Goal: Task Accomplishment & Management: Use online tool/utility

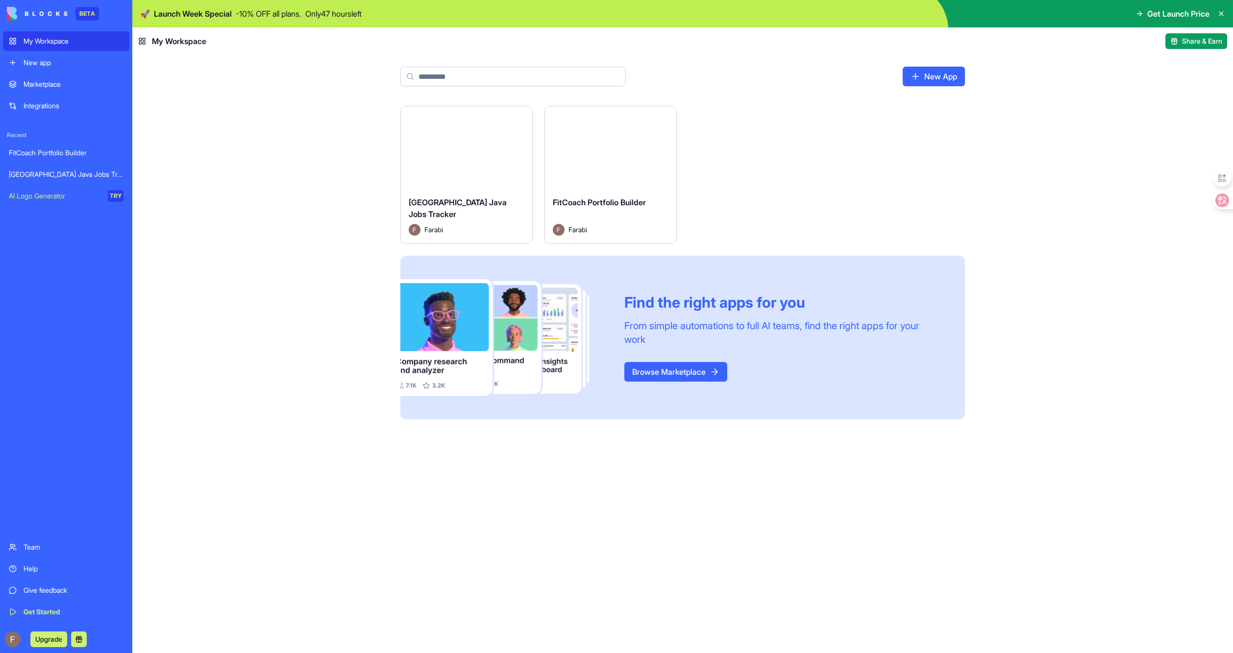
click at [453, 166] on div "Launch" at bounding box center [466, 147] width 131 height 82
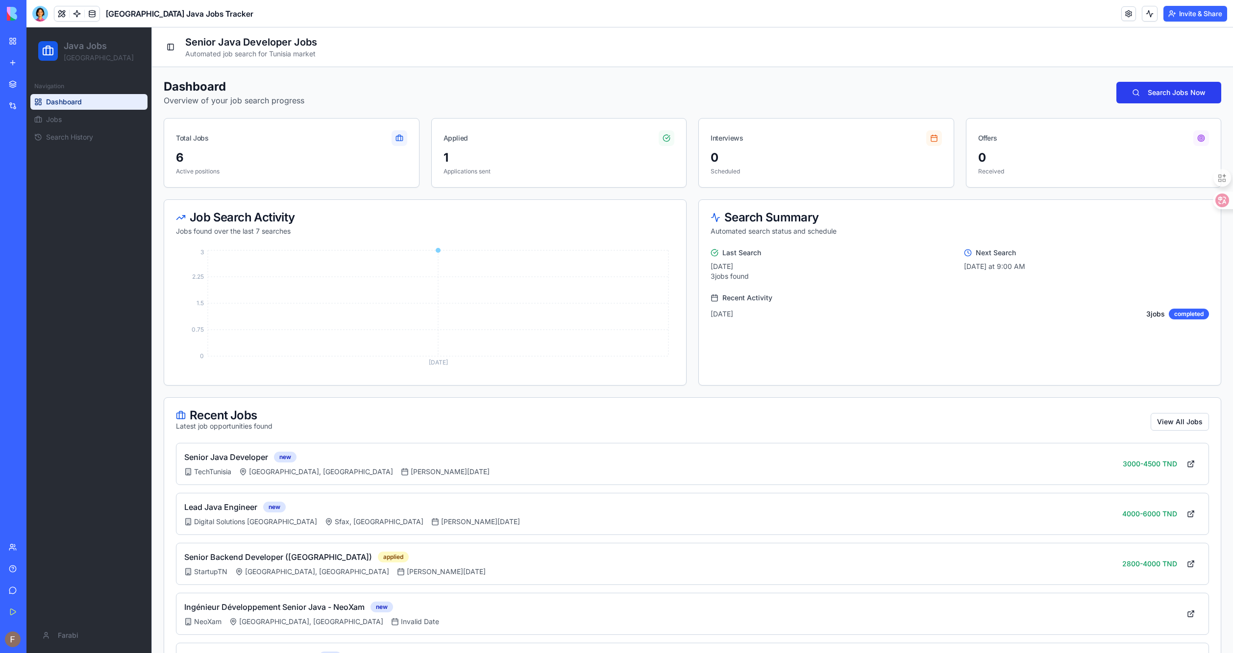
click at [1163, 100] on button "Search Jobs Now" at bounding box center [1169, 93] width 105 height 22
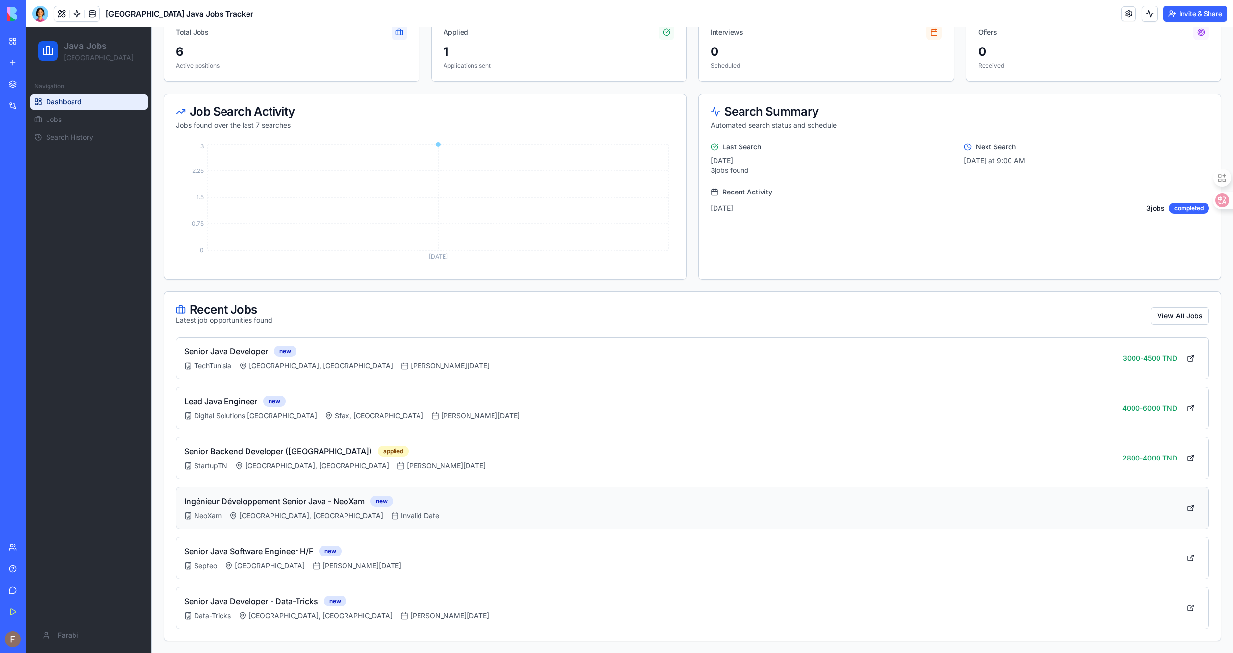
click at [578, 503] on div "Ingénieur Développement Senior Java - NeoXam new" at bounding box center [678, 502] width 989 height 12
click at [1155, 311] on button "View All Jobs" at bounding box center [1180, 316] width 58 height 18
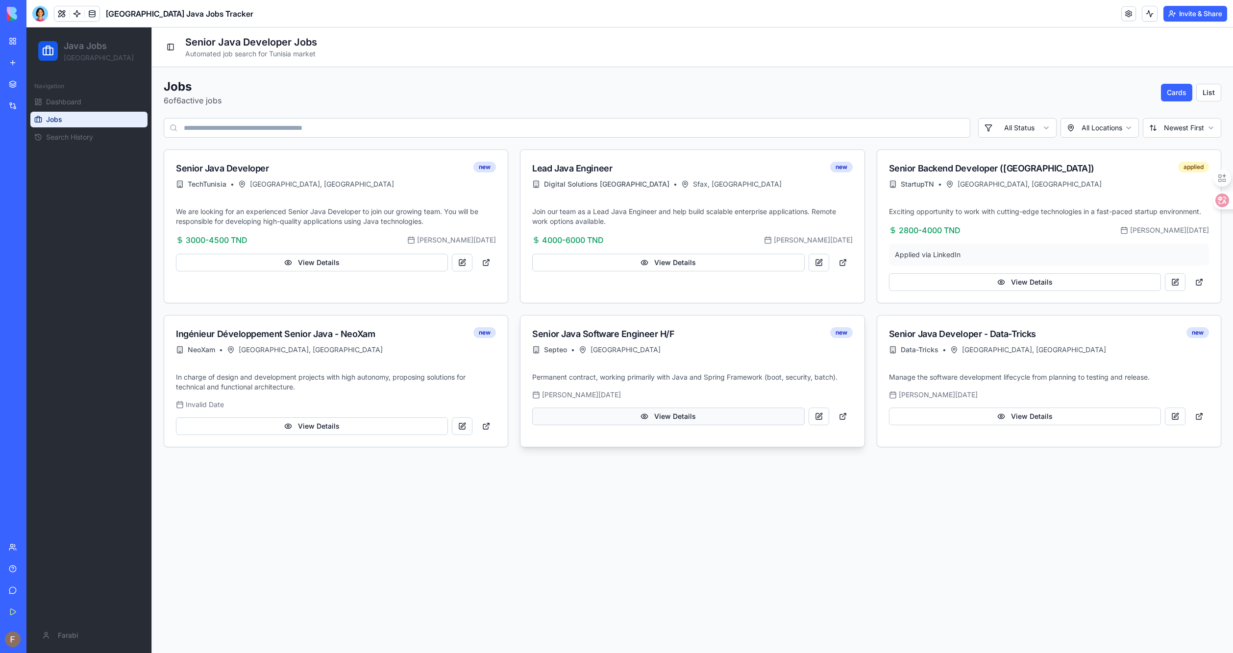
click at [714, 420] on button "View Details" at bounding box center [668, 417] width 272 height 18
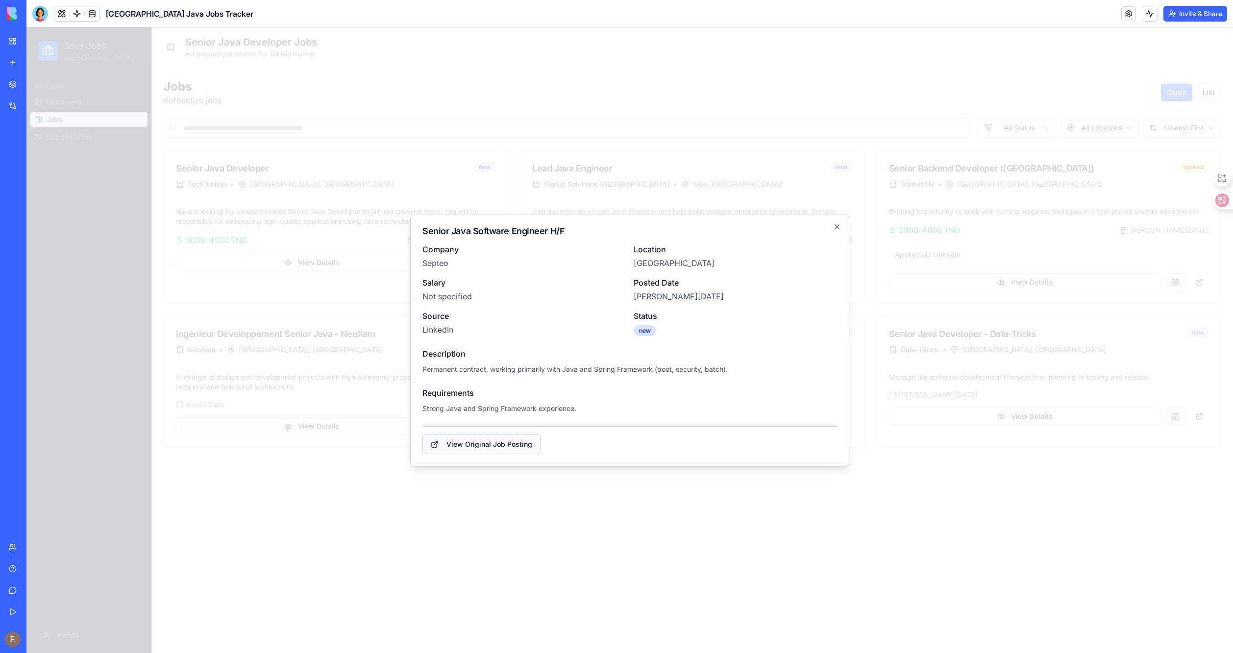
click at [459, 447] on link "View Original Job Posting" at bounding box center [482, 445] width 118 height 20
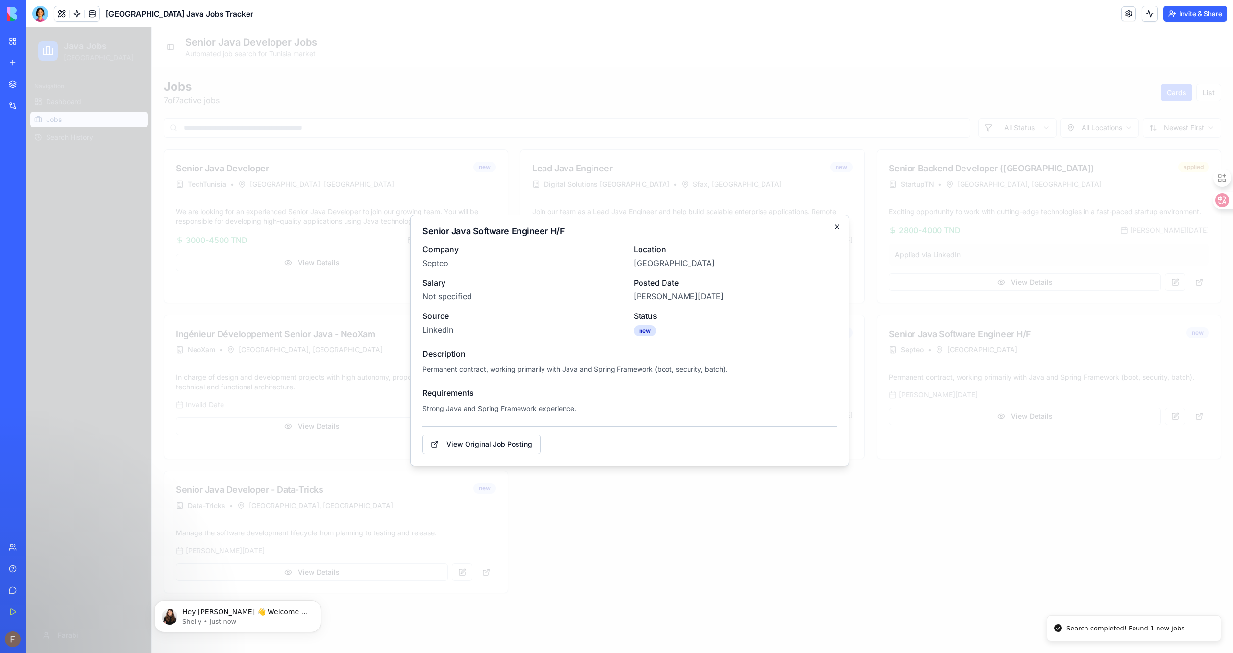
drag, startPoint x: 838, startPoint y: 222, endPoint x: 833, endPoint y: 225, distance: 5.9
click at [837, 222] on div "Senior Java Software Engineer H/F Company Septeo Location [GEOGRAPHIC_DATA] Sal…" at bounding box center [629, 341] width 439 height 252
click at [832, 227] on h2 "Senior Java Software Engineer H/F" at bounding box center [630, 231] width 415 height 9
click at [834, 221] on div "Senior Java Software Engineer H/F Company Septeo Location [GEOGRAPHIC_DATA] Sal…" at bounding box center [629, 341] width 439 height 252
click at [834, 222] on div "Senior Java Software Engineer H/F Company Septeo Location [GEOGRAPHIC_DATA] Sal…" at bounding box center [629, 341] width 439 height 252
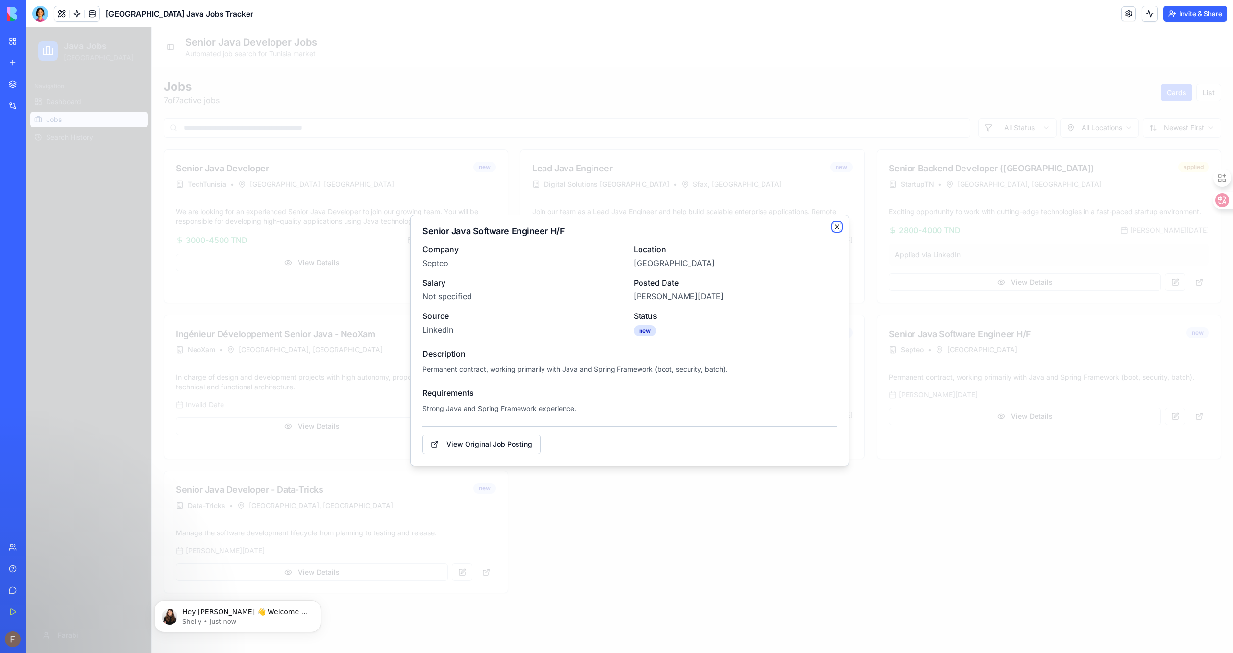
click at [836, 224] on icon "button" at bounding box center [837, 227] width 8 height 8
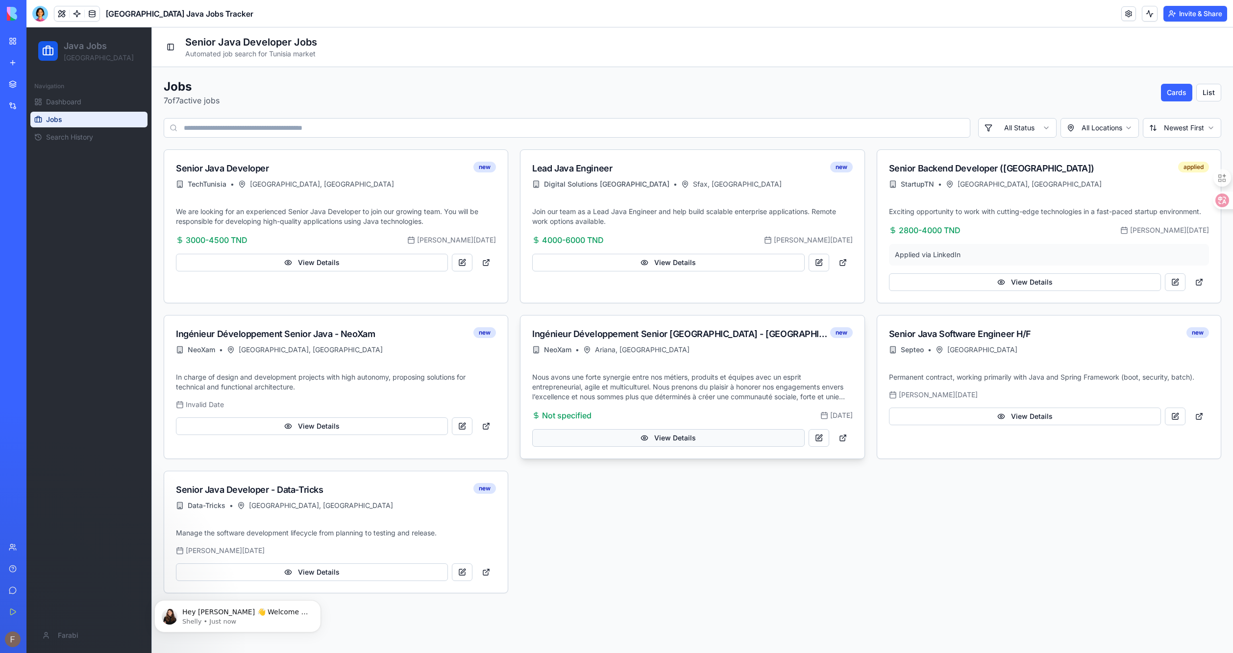
click at [754, 435] on button "View Details" at bounding box center [668, 438] width 272 height 18
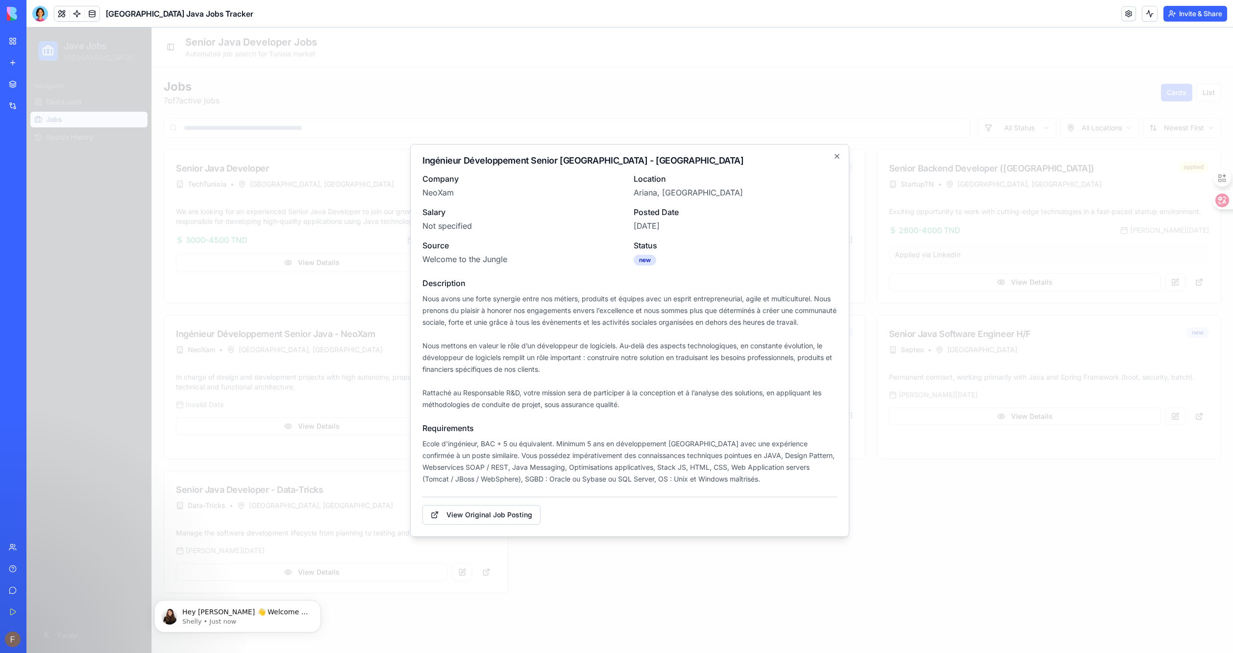
click at [835, 144] on div "Ingénieur Développement Senior Java - Tunis Company NeoXam Location [GEOGRAPHIC…" at bounding box center [629, 340] width 439 height 393
click at [835, 152] on icon "button" at bounding box center [837, 156] width 8 height 8
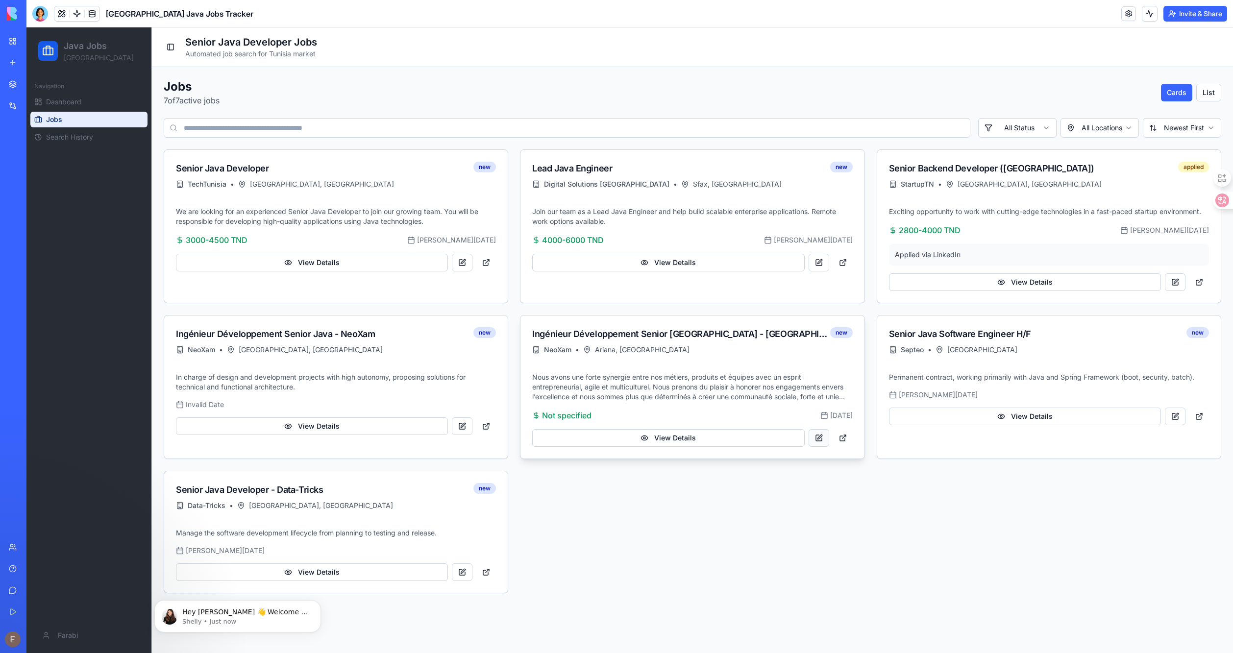
click at [823, 440] on button at bounding box center [819, 438] width 21 height 18
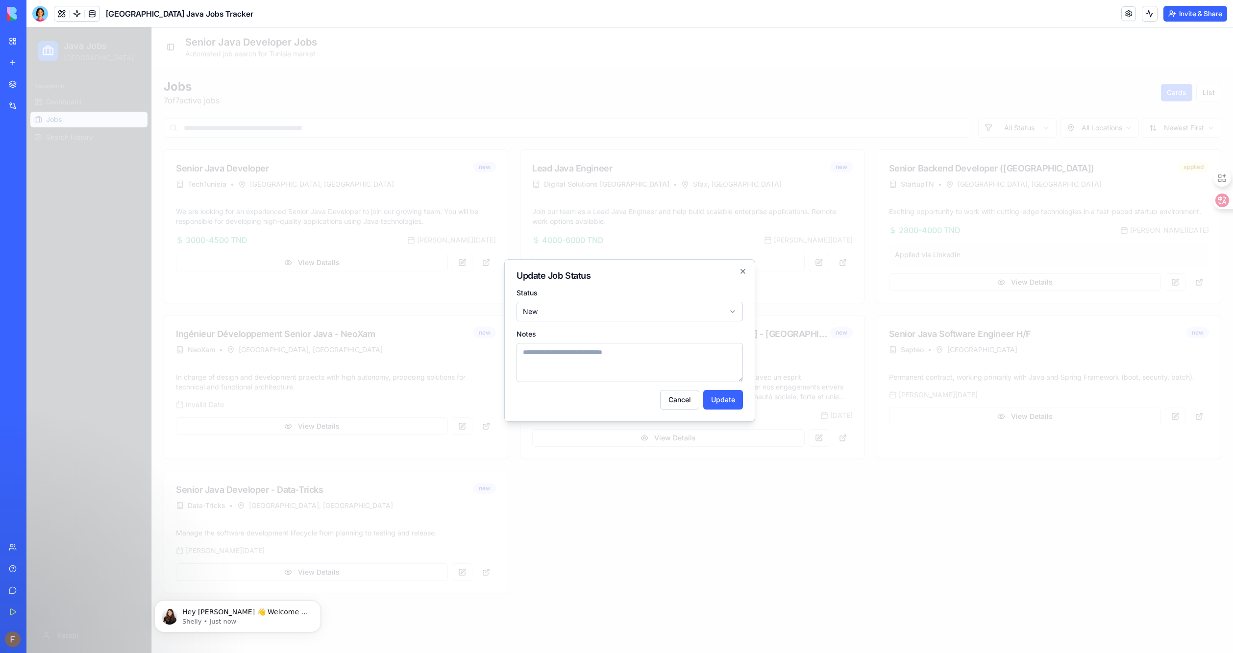
click at [616, 322] on div "Status New Notes Cancel Update" at bounding box center [630, 349] width 226 height 122
click at [620, 316] on body "Java Jobs [GEOGRAPHIC_DATA] Navigation Dashboard Jobs Search History Farabi Tog…" at bounding box center [629, 340] width 1207 height 626
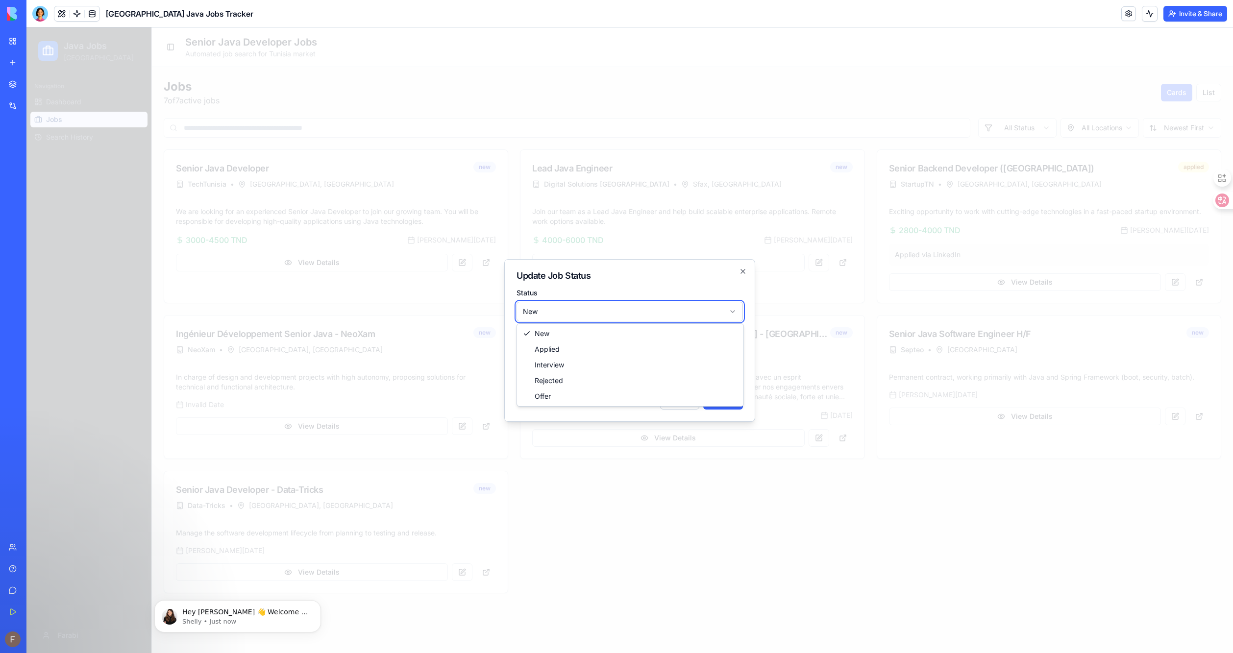
click at [602, 443] on div at bounding box center [629, 340] width 1207 height 626
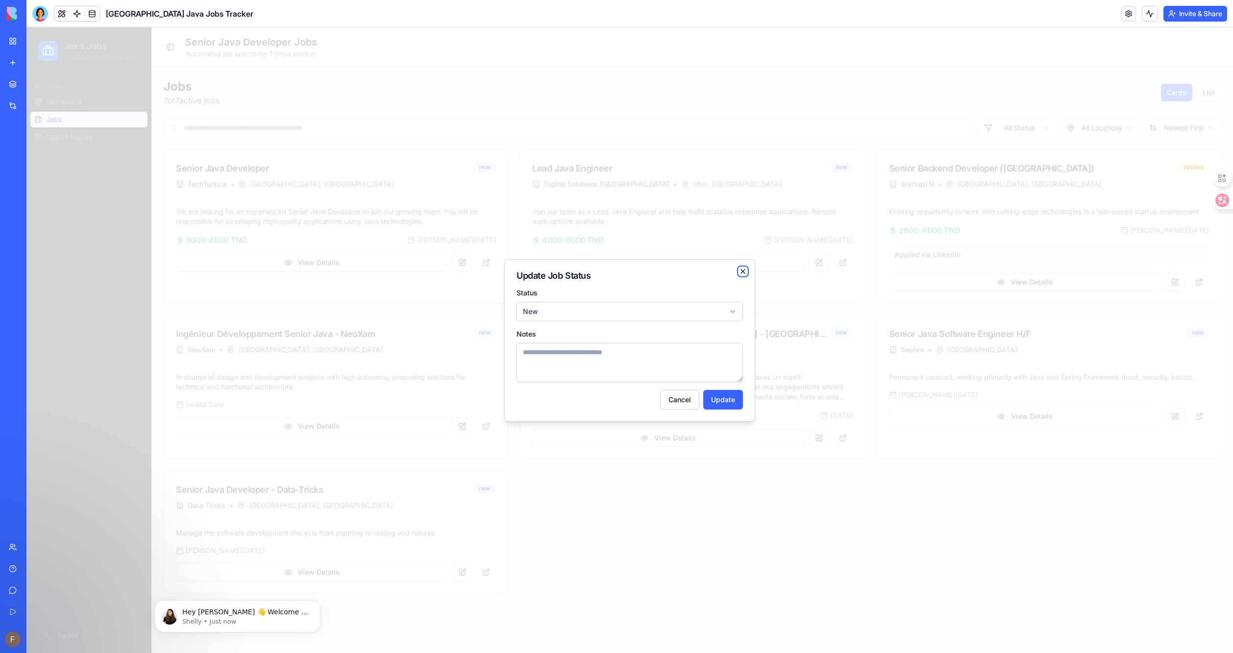
click at [744, 272] on icon "button" at bounding box center [743, 272] width 4 height 4
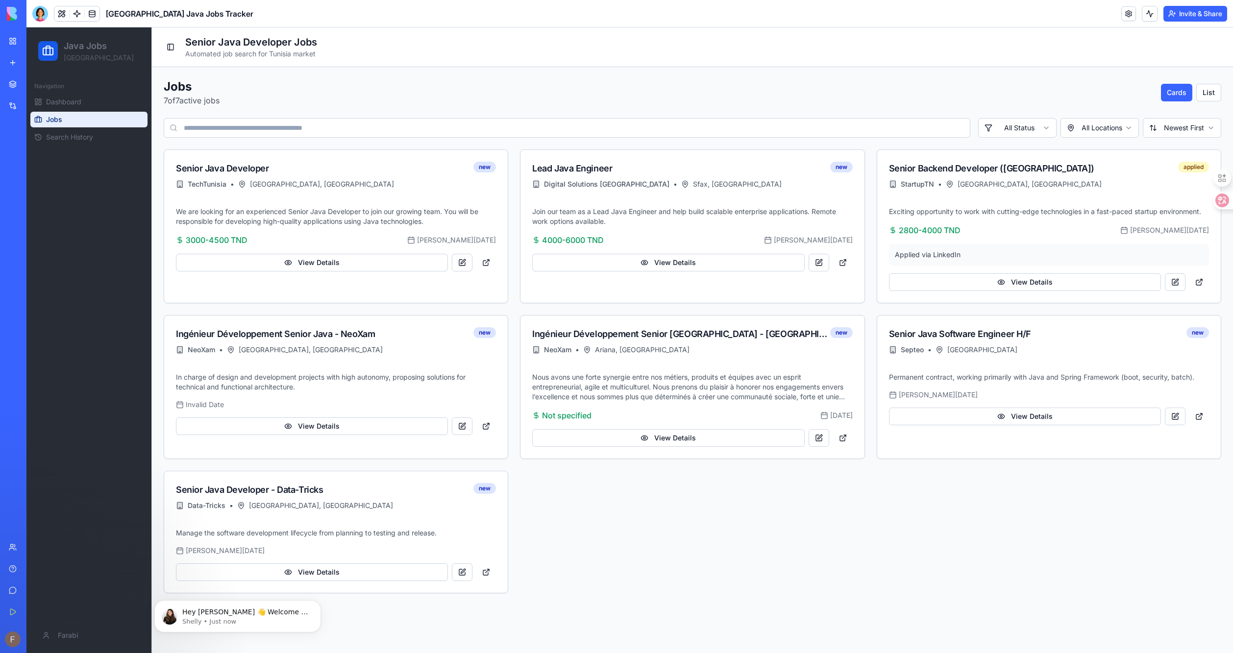
click at [74, 122] on link "Jobs" at bounding box center [88, 120] width 117 height 16
click at [97, 18] on link at bounding box center [92, 13] width 15 height 15
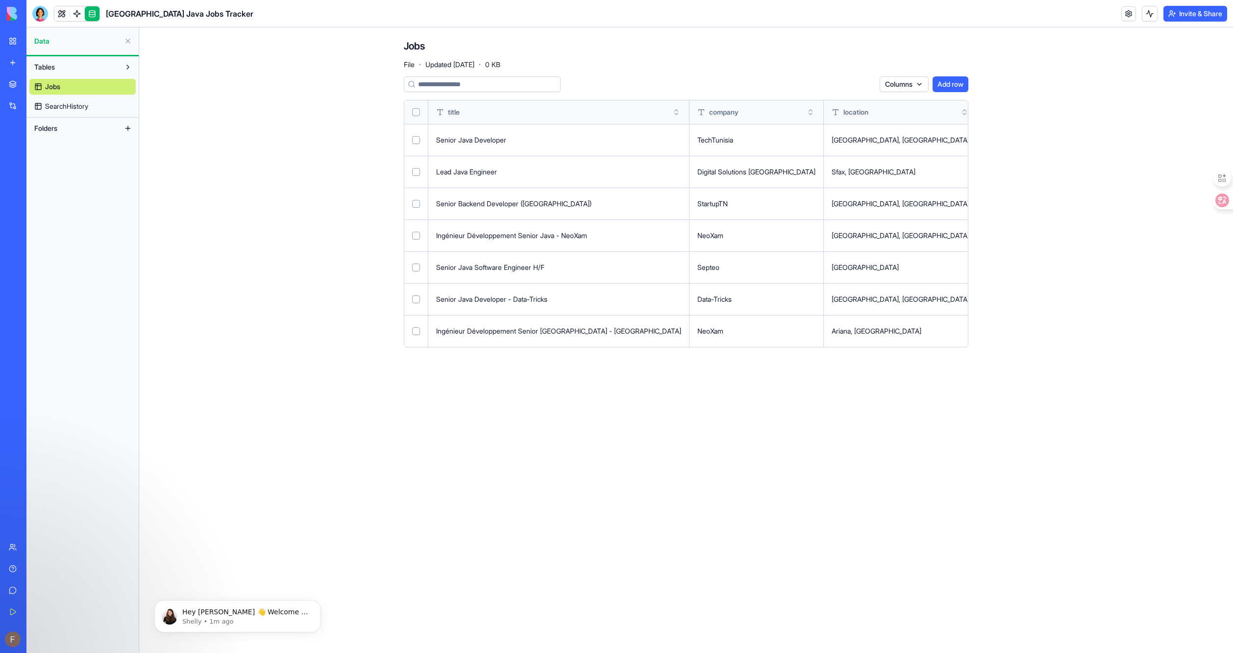
click at [418, 143] on button "Select row" at bounding box center [416, 140] width 8 height 8
click at [416, 168] on button "Select row" at bounding box center [416, 172] width 8 height 8
click at [414, 203] on button "Select row" at bounding box center [416, 204] width 8 height 8
click at [851, 80] on html "BETA My Workspace New app Marketplace Integrations Recent FitCoach Portfolio Bu…" at bounding box center [616, 326] width 1233 height 653
click at [829, 115] on html "BETA My Workspace New app Marketplace Integrations Recent FitCoach Portfolio Bu…" at bounding box center [616, 326] width 1233 height 653
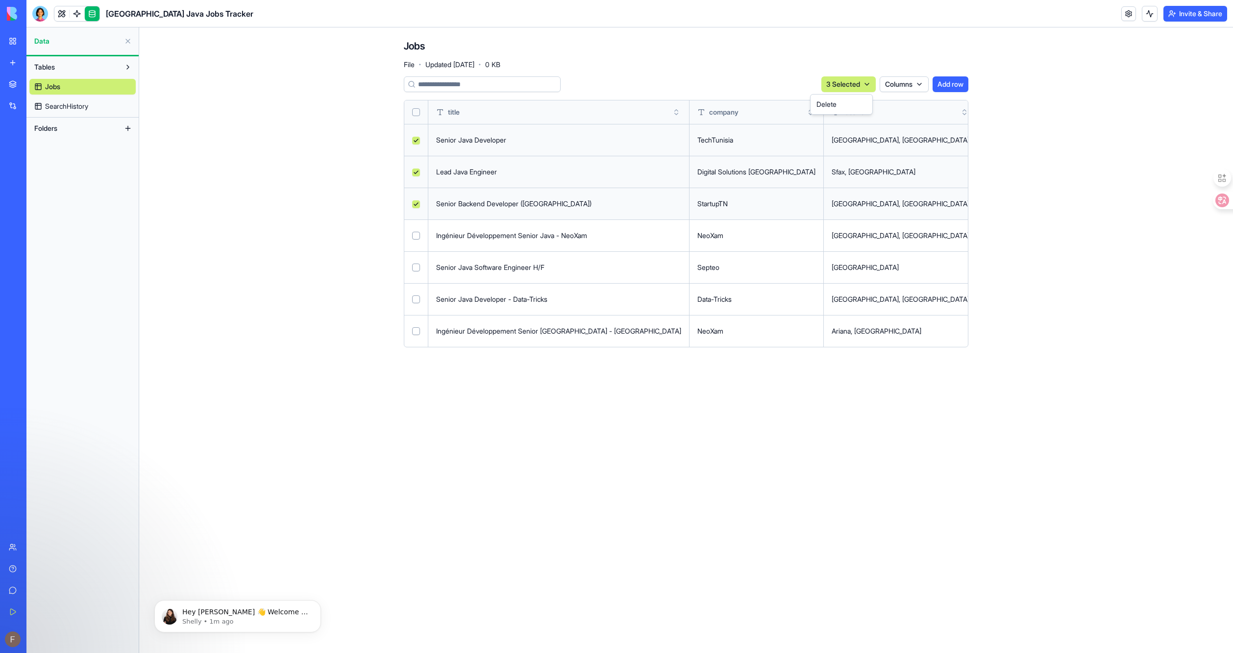
click at [839, 90] on html "BETA My Workspace New app Marketplace Integrations Recent FitCoach Portfolio Bu…" at bounding box center [616, 326] width 1233 height 653
click at [836, 103] on div "Delete" at bounding box center [842, 105] width 58 height 16
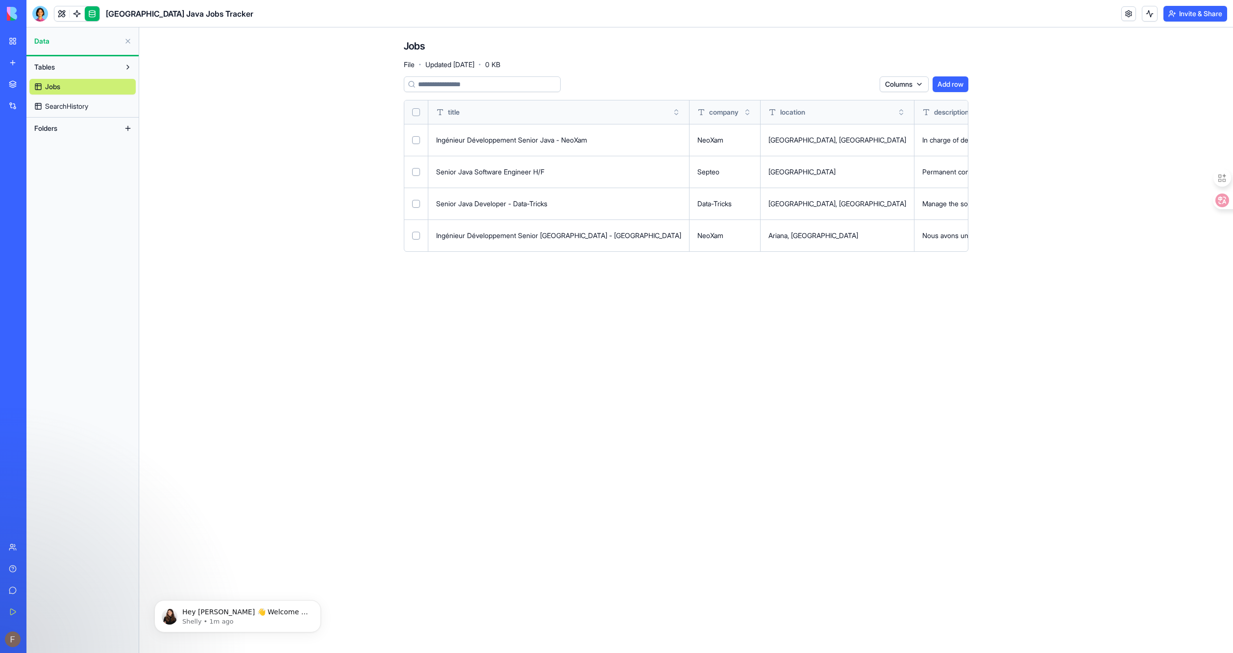
click at [65, 111] on span "SearchHistory" at bounding box center [66, 106] width 43 height 10
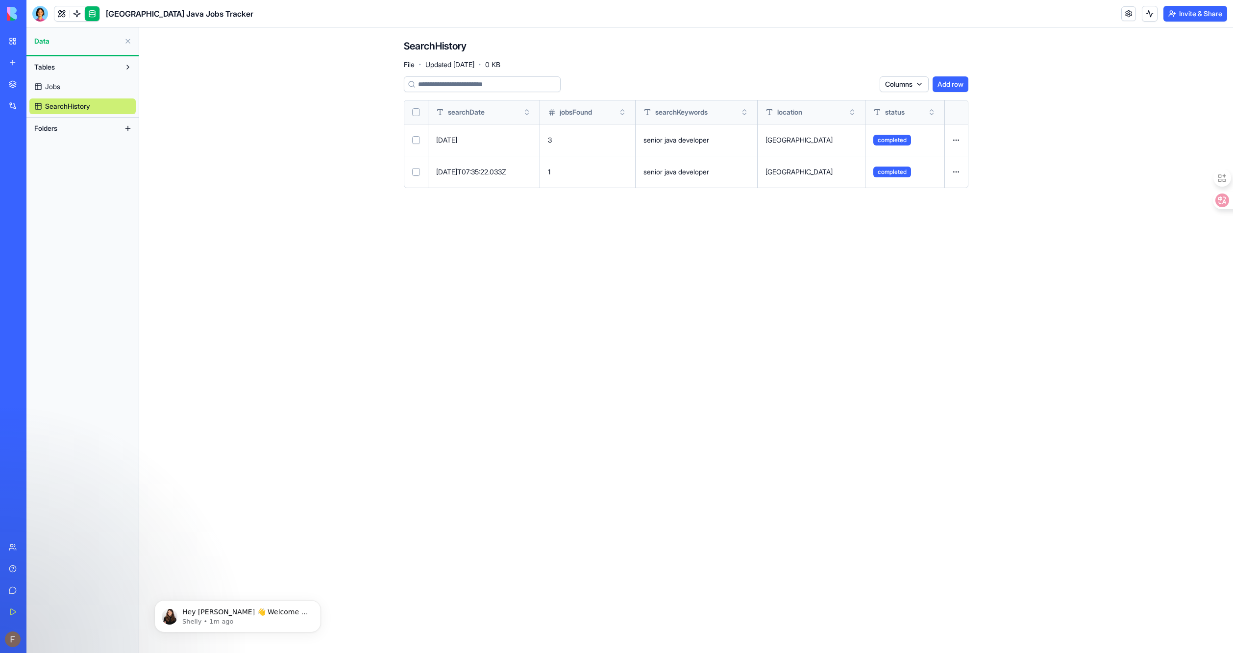
click at [91, 88] on link "Jobs" at bounding box center [82, 87] width 106 height 16
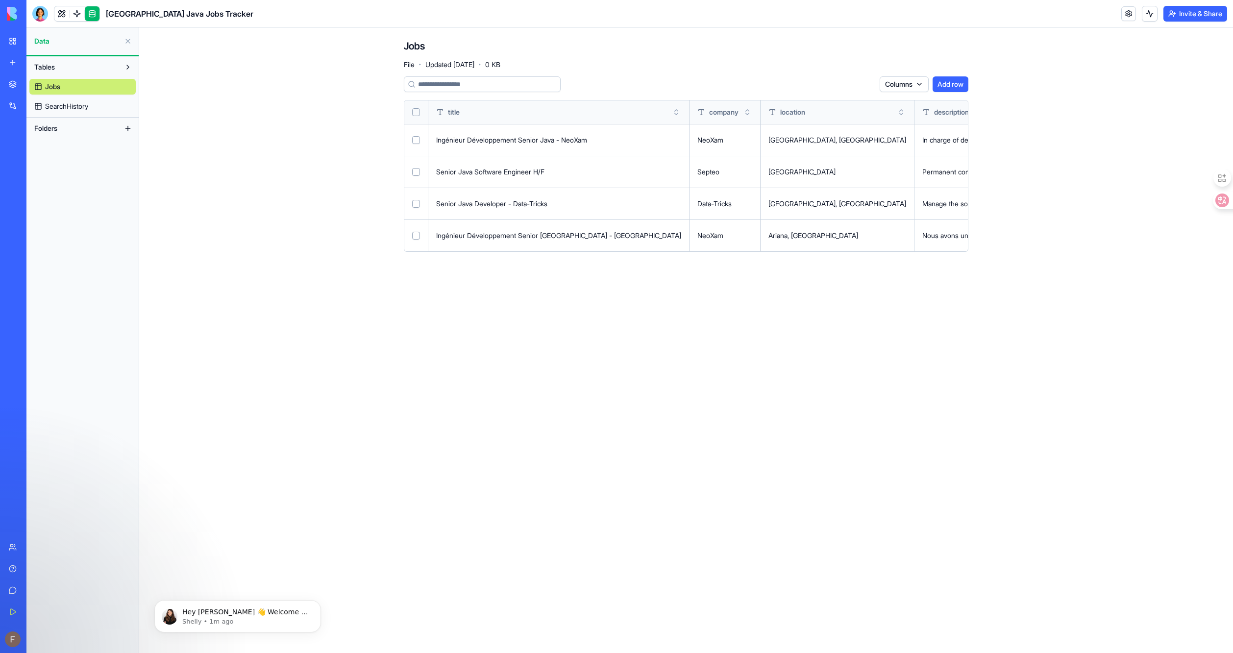
click at [125, 38] on button at bounding box center [128, 41] width 16 height 16
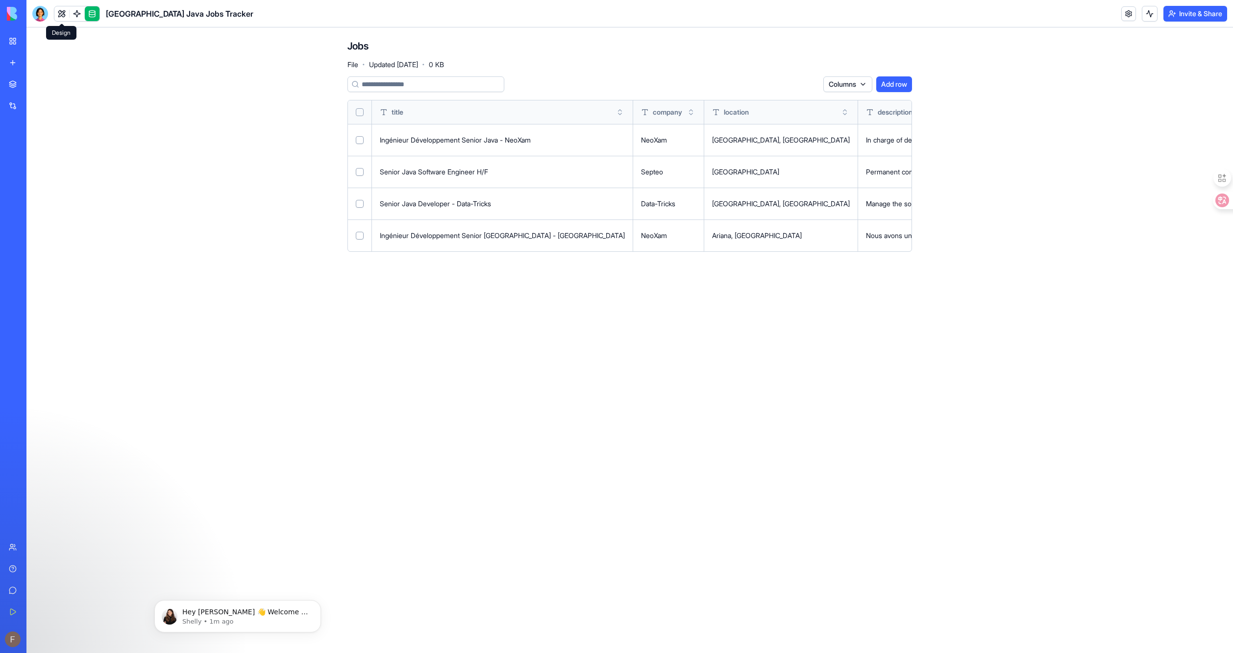
click at [63, 15] on link at bounding box center [61, 13] width 15 height 15
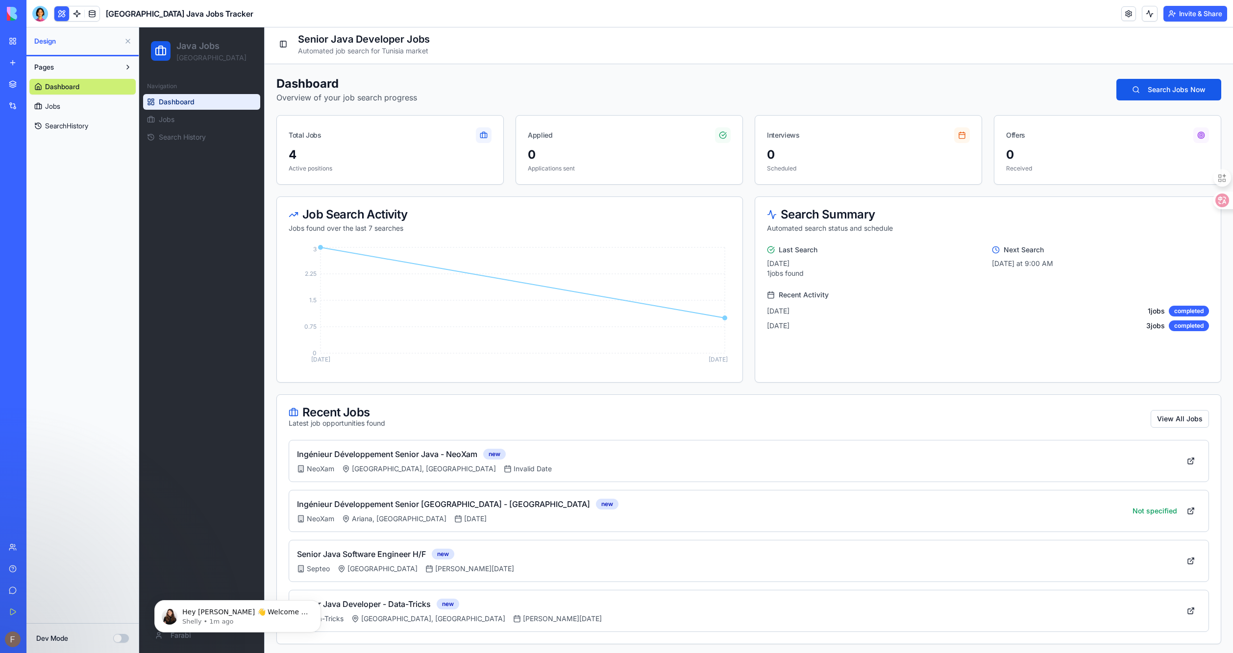
scroll to position [6, 0]
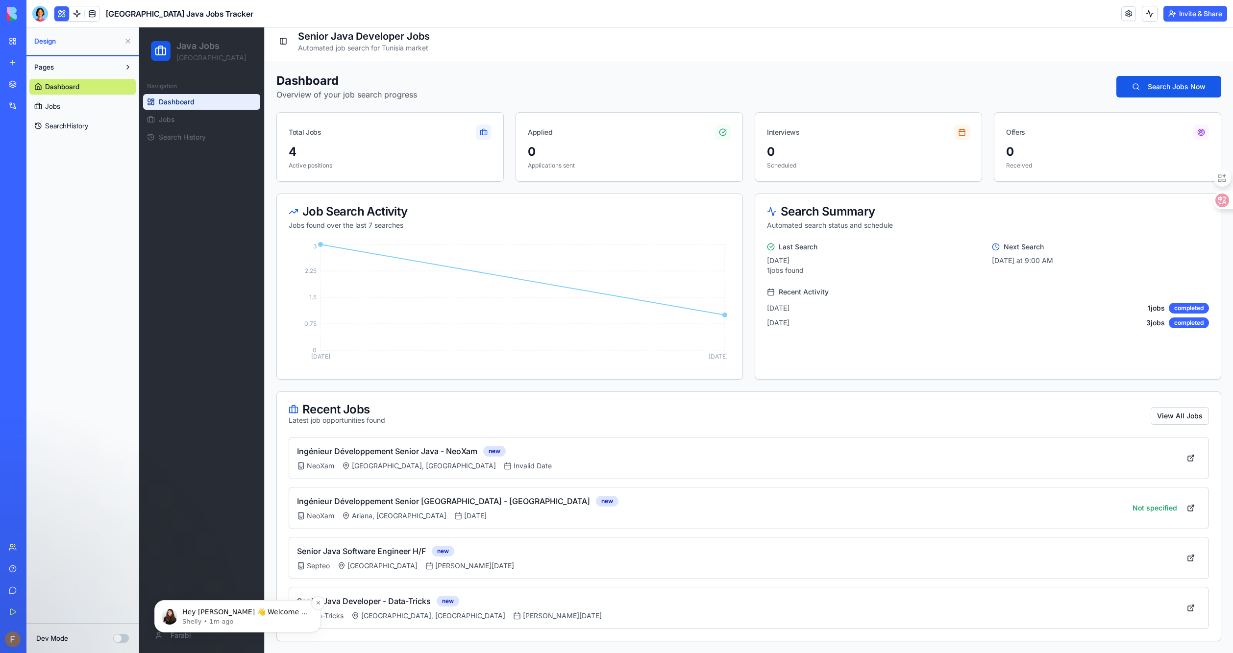
click at [236, 613] on p "Hey [PERSON_NAME] 👋 Welcome to Blocks 🙌 I'm here if you have any questions!" at bounding box center [245, 613] width 126 height 10
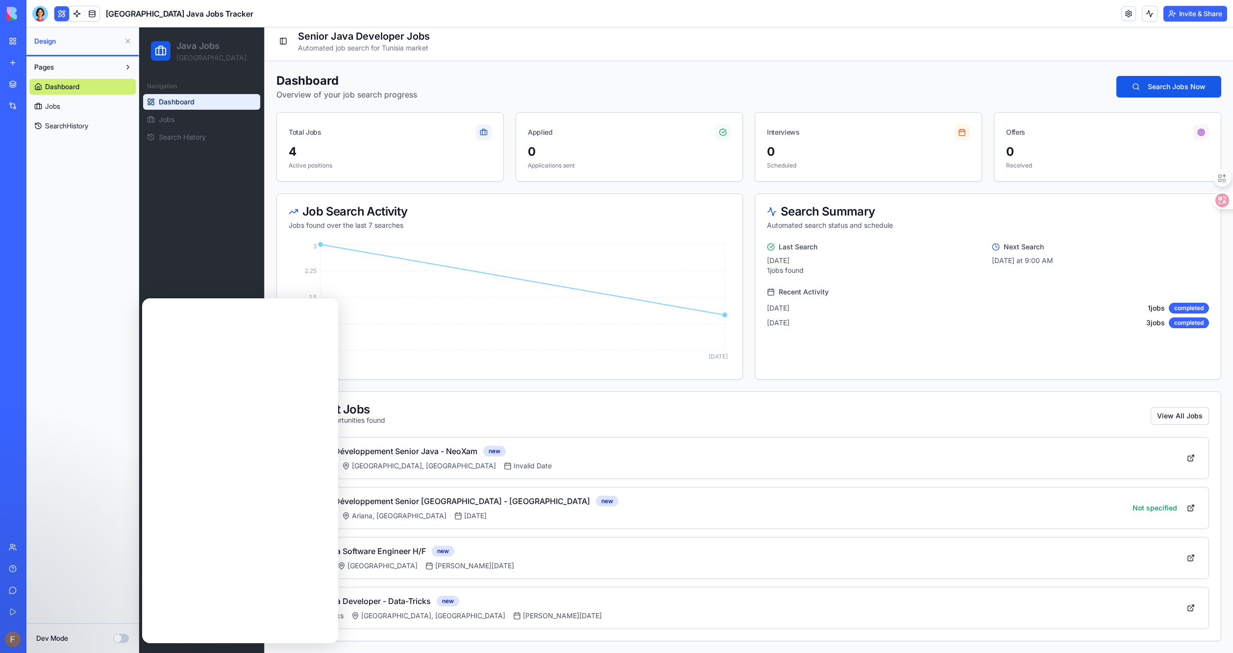
scroll to position [0, 0]
click at [324, 309] on icon "Close" at bounding box center [323, 311] width 8 height 8
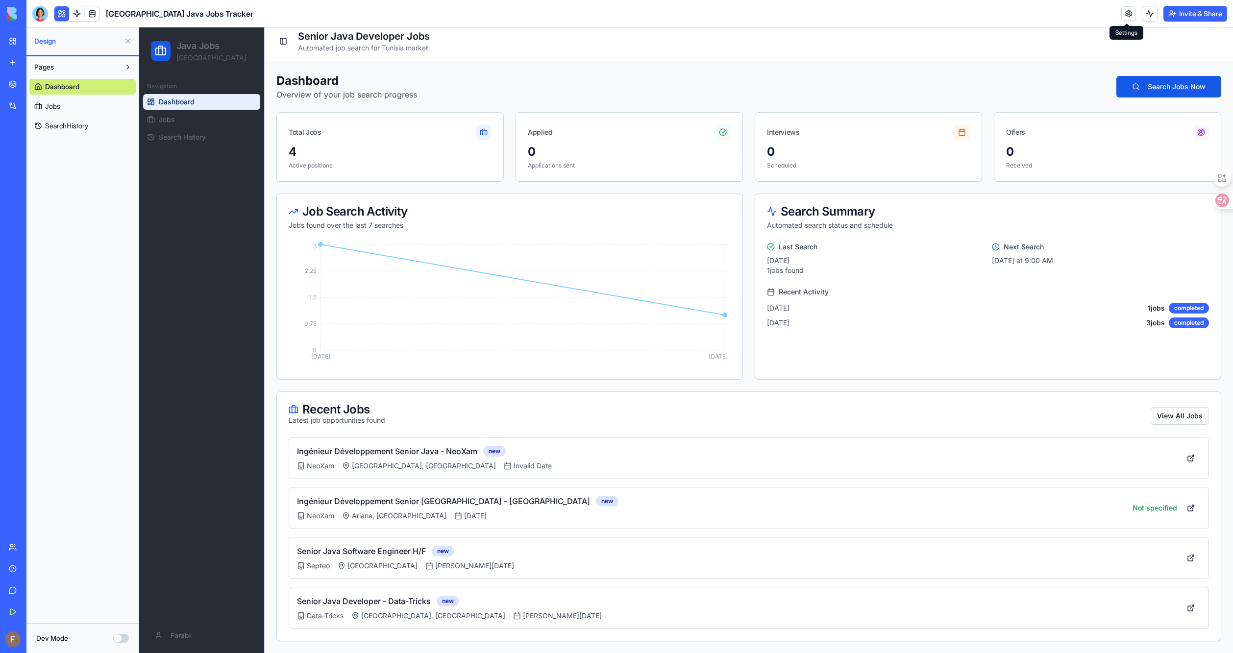
click at [1130, 13] on link at bounding box center [1129, 13] width 15 height 15
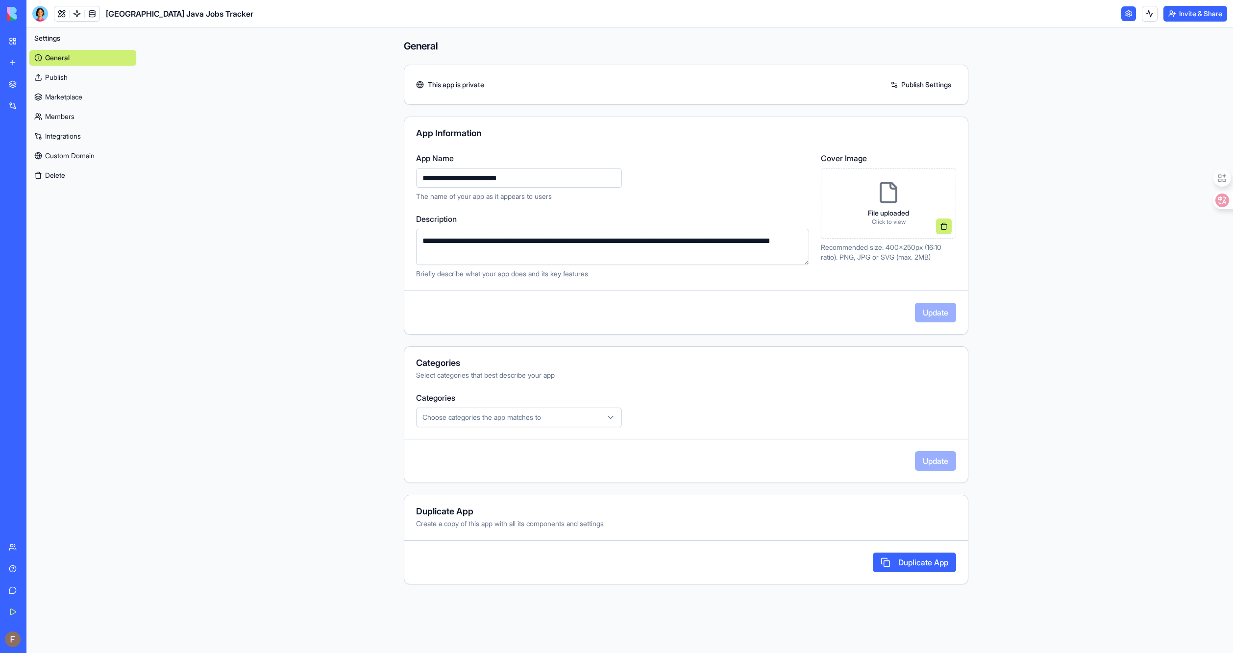
click at [1128, 19] on link at bounding box center [1129, 13] width 15 height 15
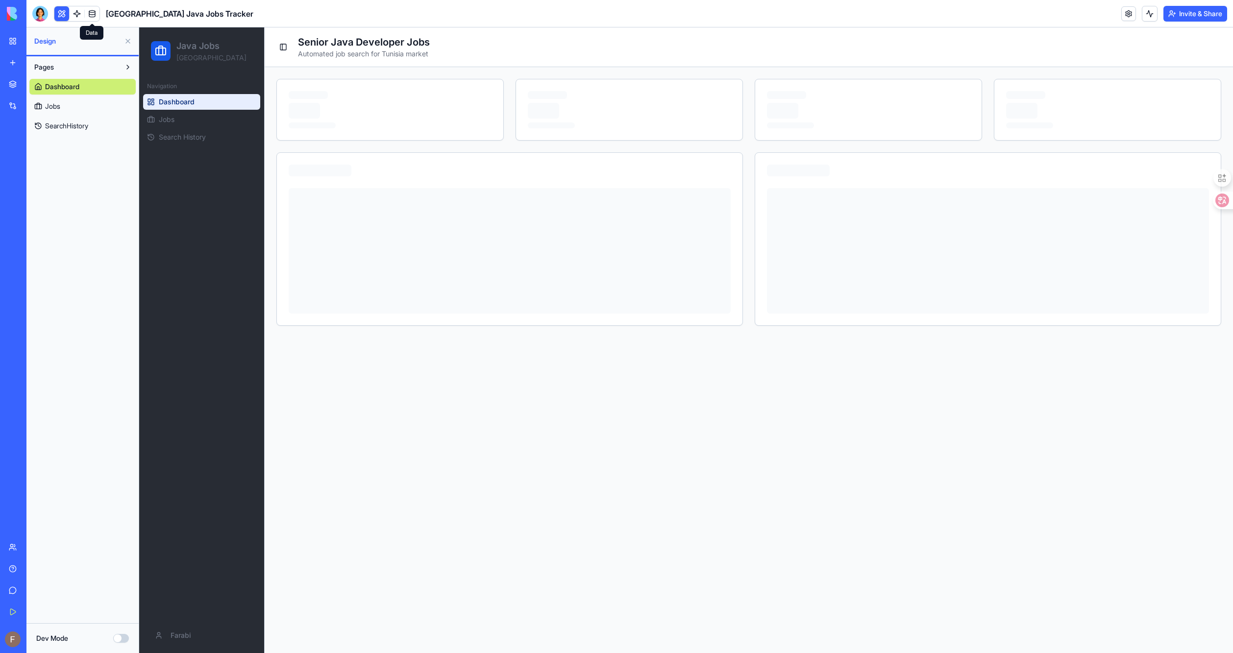
click at [78, 12] on link at bounding box center [77, 13] width 15 height 15
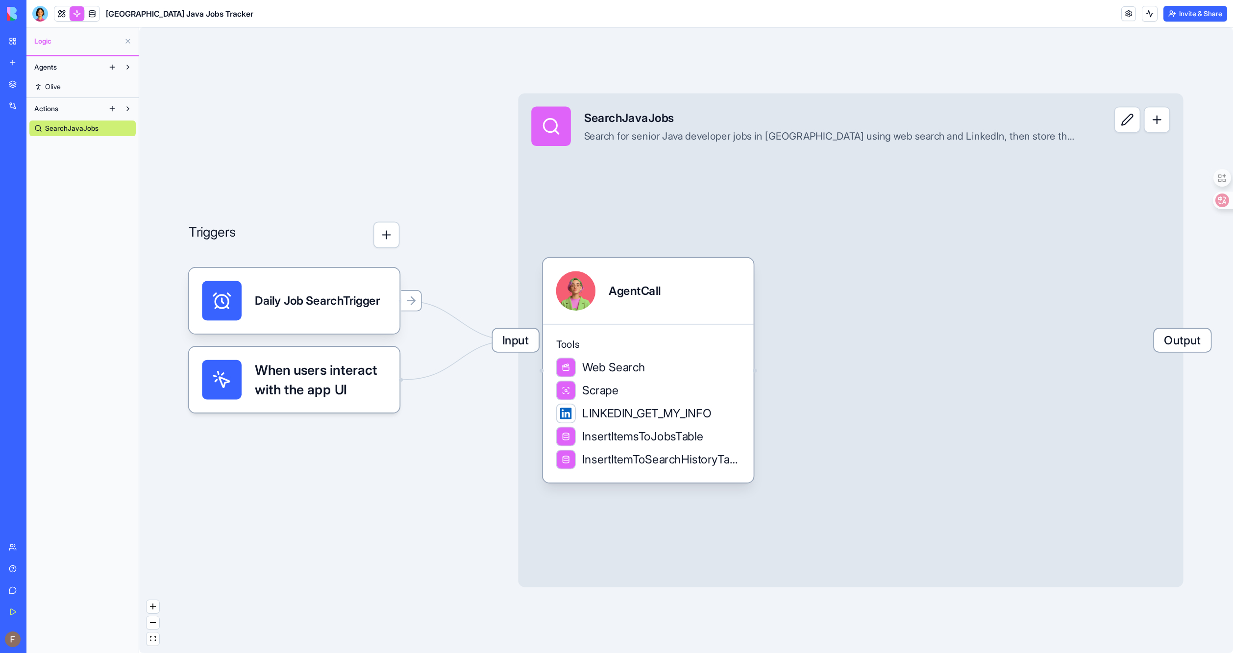
click at [111, 107] on button at bounding box center [112, 109] width 16 height 16
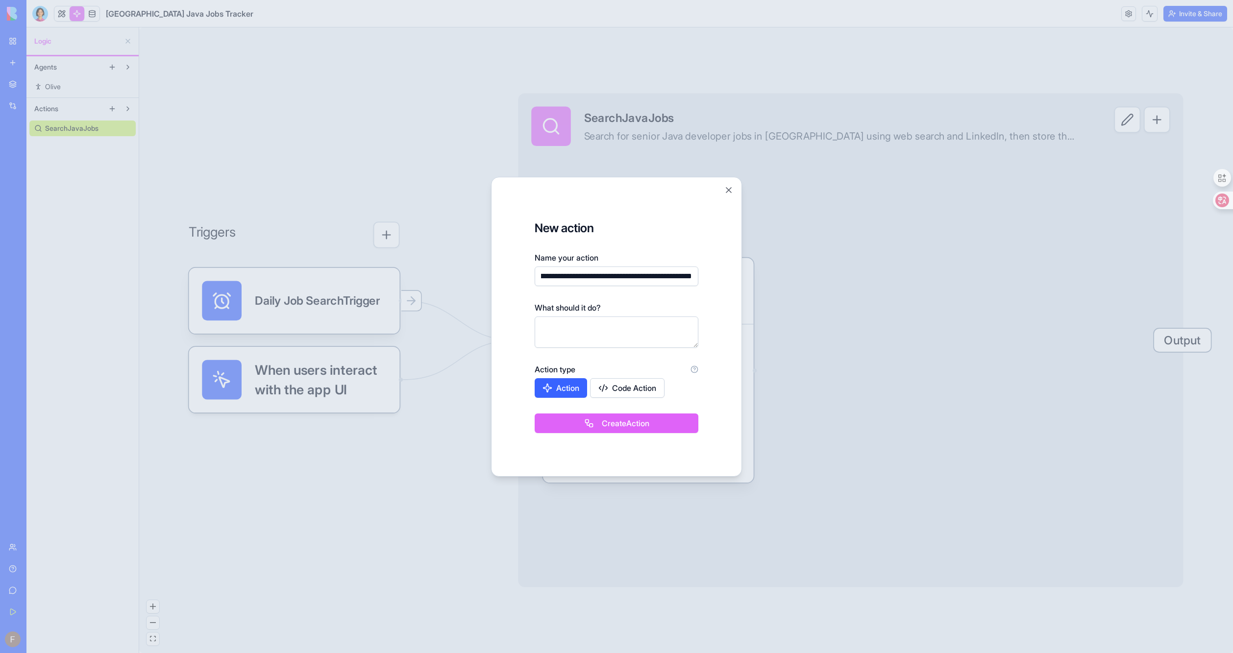
scroll to position [0, 50]
type input "**********"
click at [606, 325] on textarea at bounding box center [617, 332] width 164 height 31
paste textarea "**********"
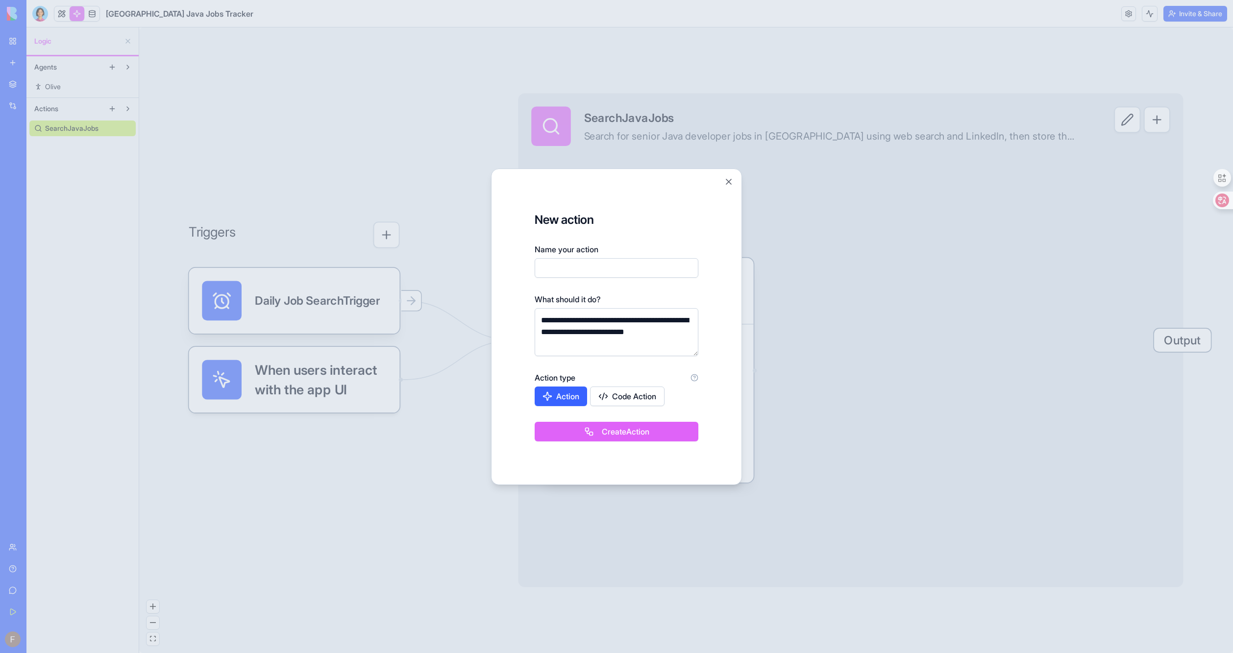
click at [688, 295] on div "What should it do?" at bounding box center [617, 300] width 164 height 12
click at [602, 328] on textarea "**********" at bounding box center [617, 332] width 164 height 48
paste textarea "**"
type textarea "**********"
click at [613, 430] on button "Create Action" at bounding box center [617, 432] width 164 height 20
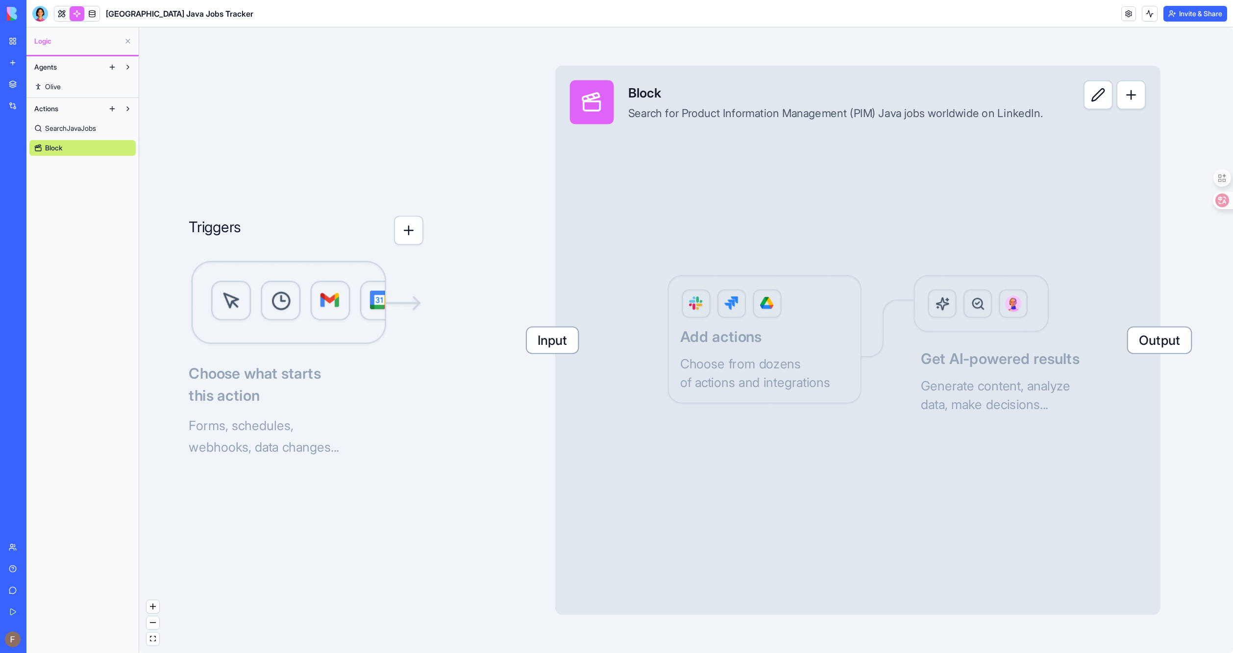
click at [328, 299] on img at bounding box center [306, 304] width 234 height 88
click at [407, 227] on button "button" at bounding box center [408, 230] width 29 height 29
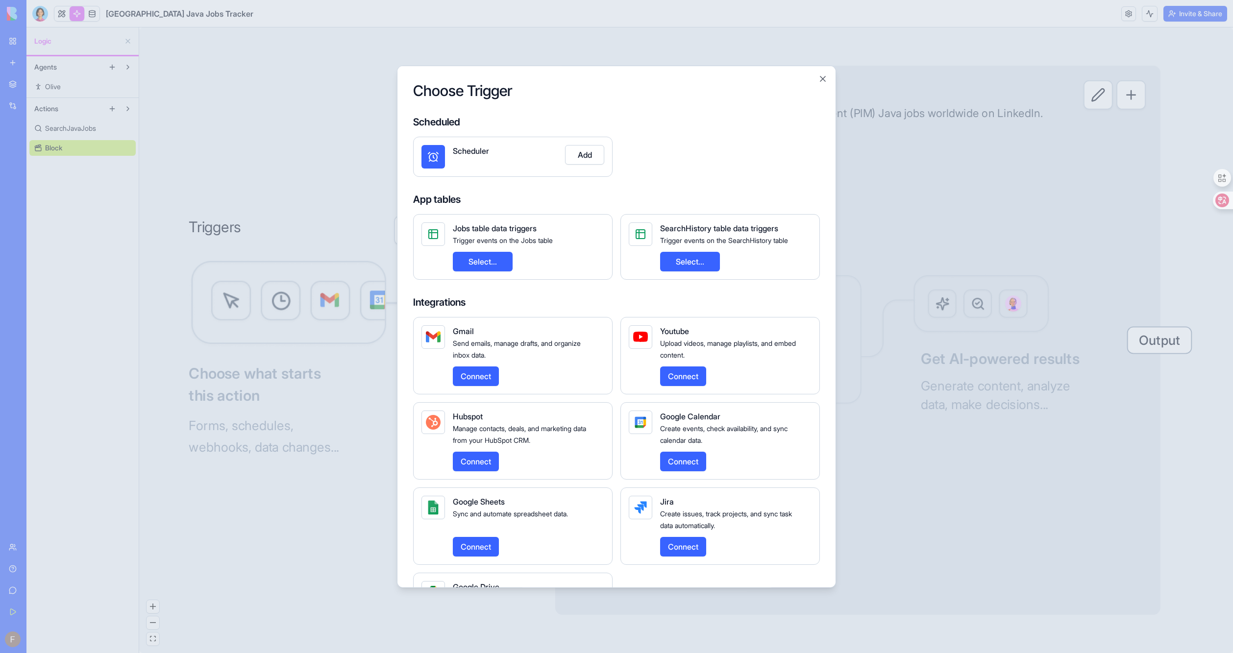
click at [817, 74] on div "Choose Trigger Scheduled Scheduler Add App tables Jobs table data triggers Trig…" at bounding box center [616, 326] width 439 height 523
click at [824, 74] on button "Close" at bounding box center [823, 79] width 10 height 10
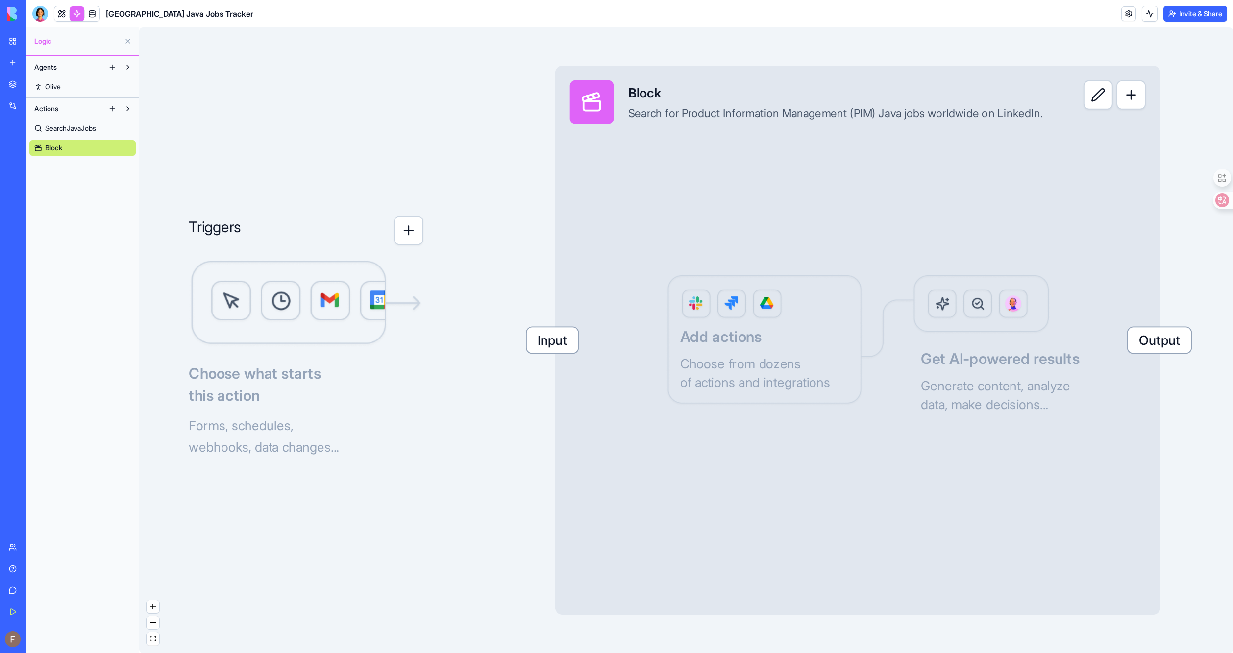
click at [776, 119] on div "Search for Product Information Management (PIM) Java jobs worldwide on LinkedIn." at bounding box center [835, 113] width 415 height 15
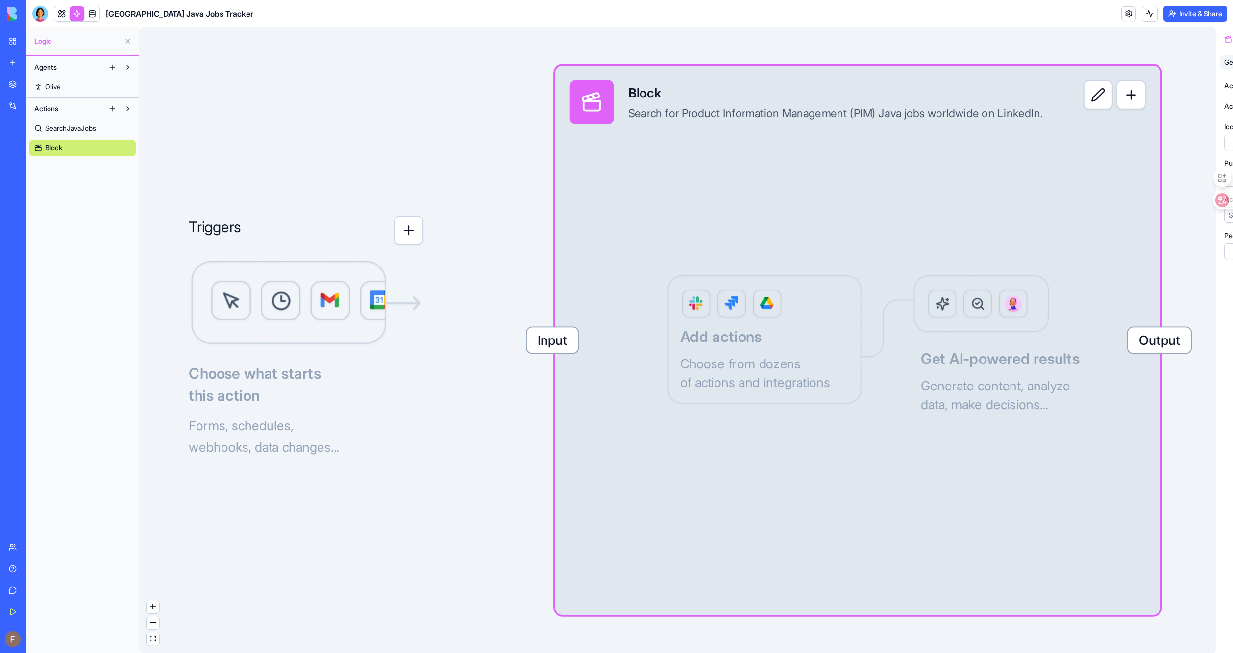
click at [776, 119] on div "Search for Product Information Management (PIM) Java jobs worldwide on LinkedIn." at bounding box center [835, 113] width 415 height 15
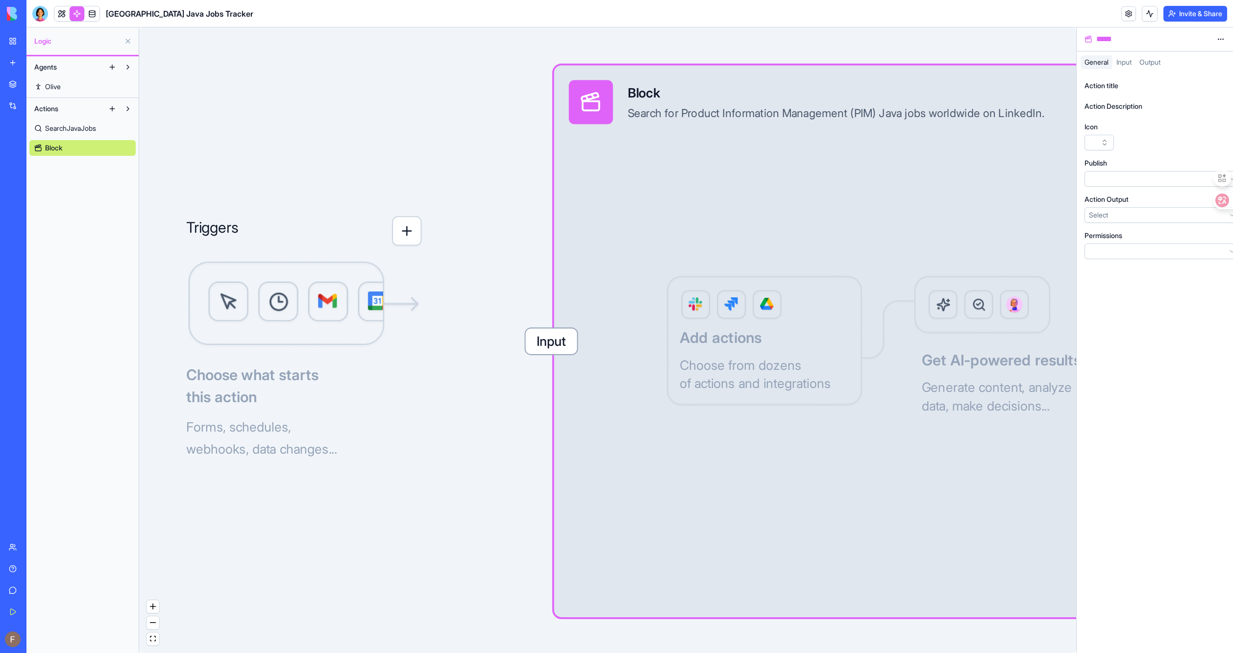
click at [776, 119] on div "Search for Product Information Management (PIM) Java jobs worldwide on LinkedIn." at bounding box center [836, 113] width 417 height 15
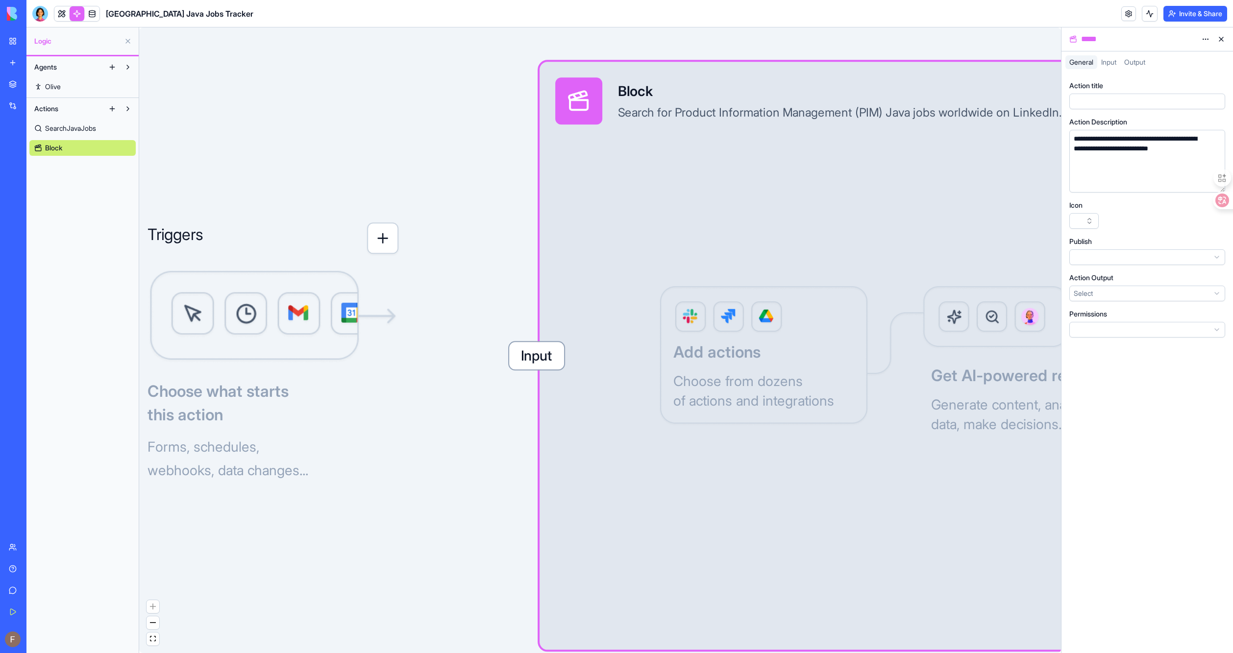
click at [776, 119] on div "Search for Product Information Management (PIM) Java jobs worldwide on LinkedIn." at bounding box center [840, 113] width 444 height 16
click at [127, 39] on button at bounding box center [128, 41] width 16 height 16
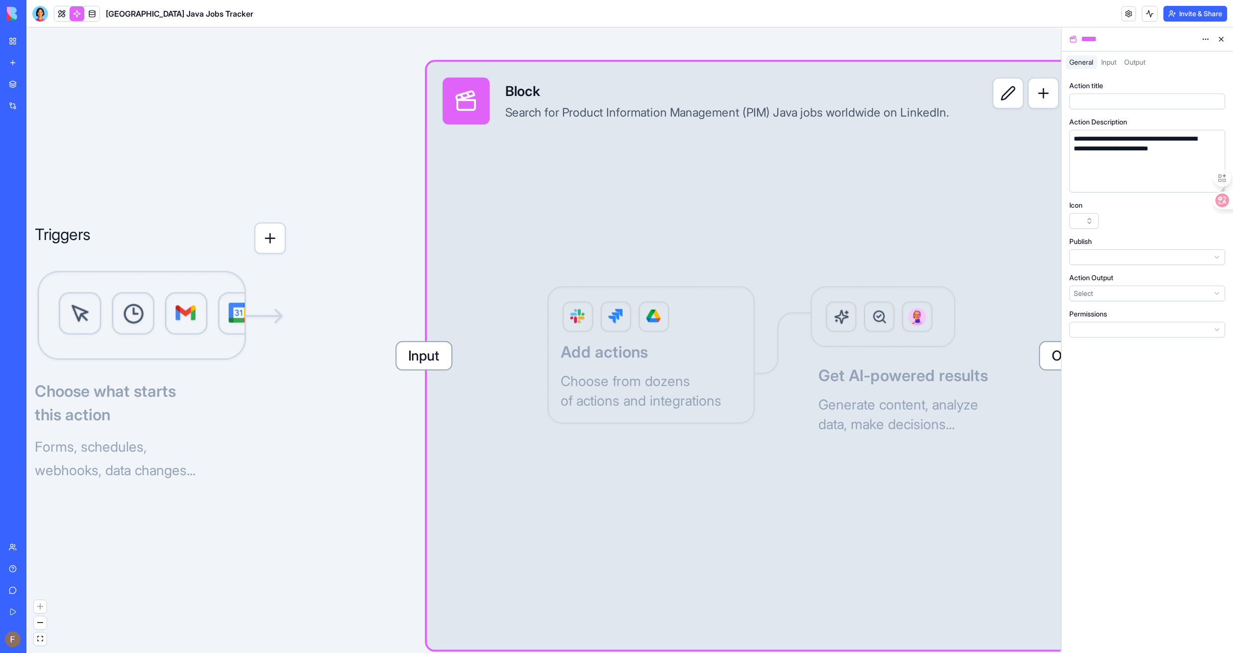
click at [10, 38] on link "My Workspace" at bounding box center [22, 41] width 39 height 20
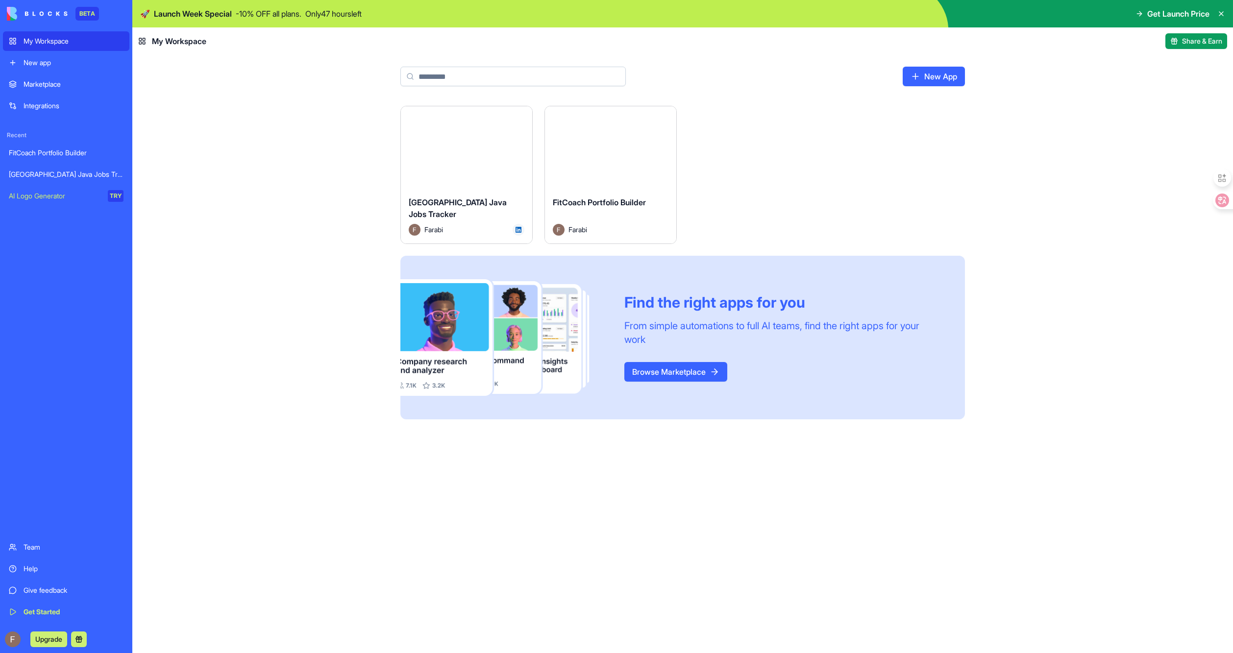
click at [523, 115] on html "BETA My Workspace New app Marketplace Integrations Recent FitCoach Portfolio Bu…" at bounding box center [616, 326] width 1233 height 653
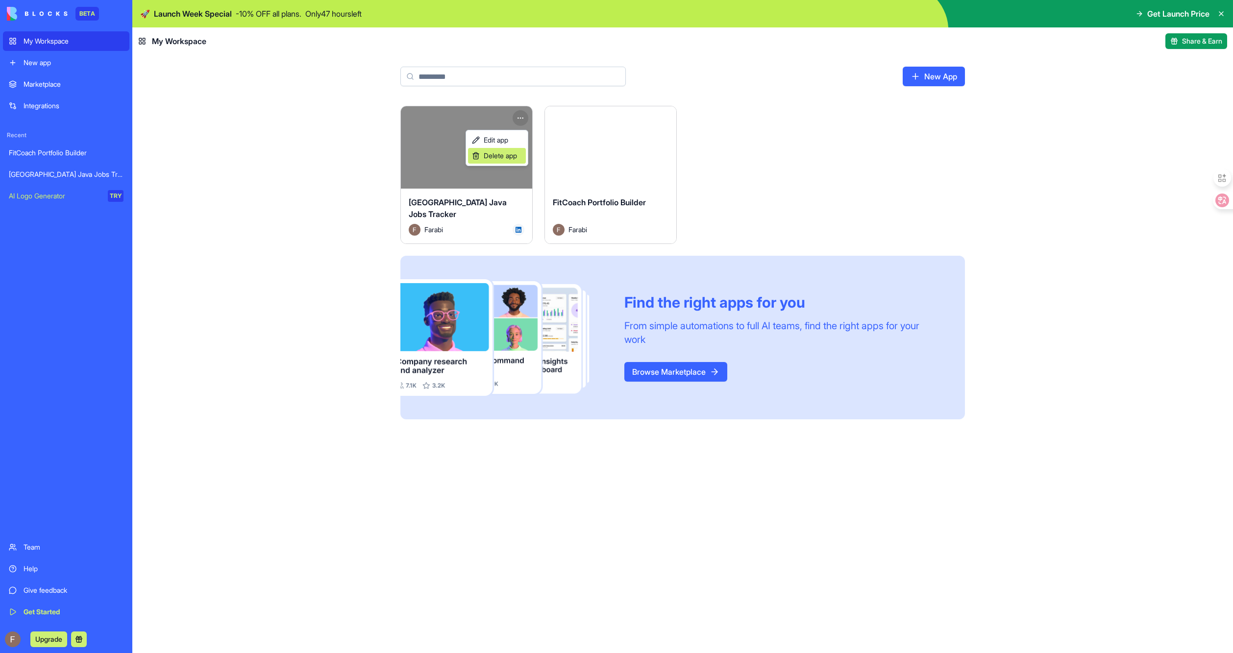
click at [501, 152] on span "Delete app" at bounding box center [500, 156] width 33 height 10
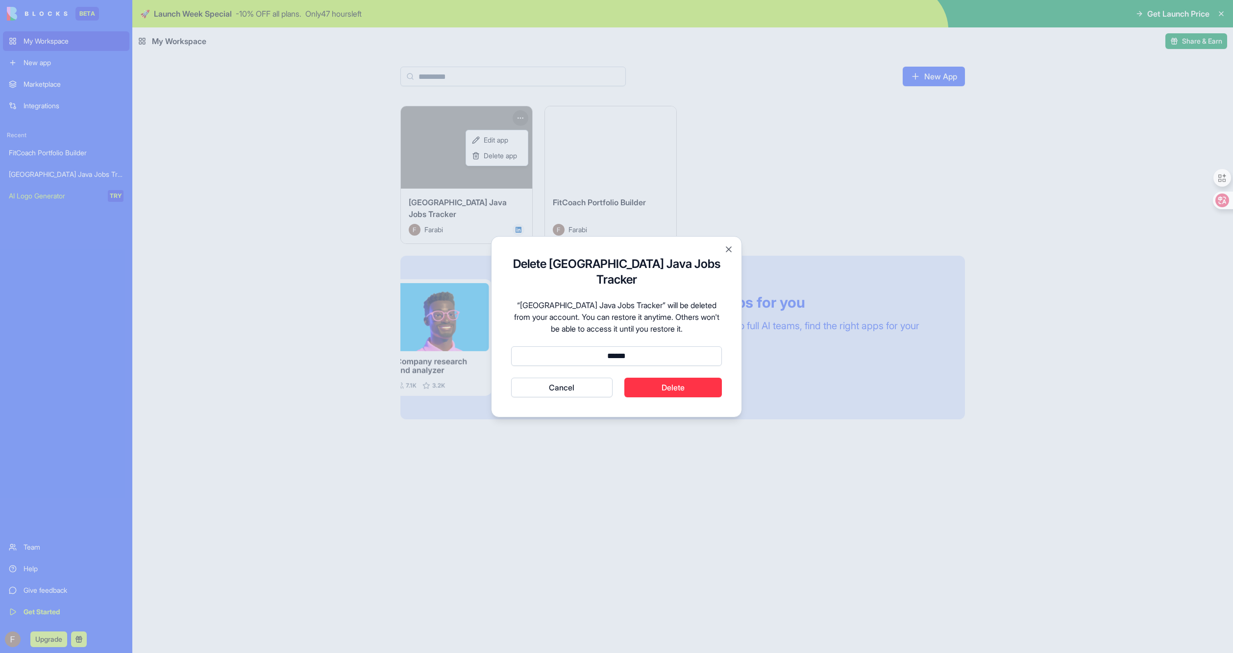
type input "******"
click at [511, 378] on button "Cancel" at bounding box center [561, 388] width 101 height 20
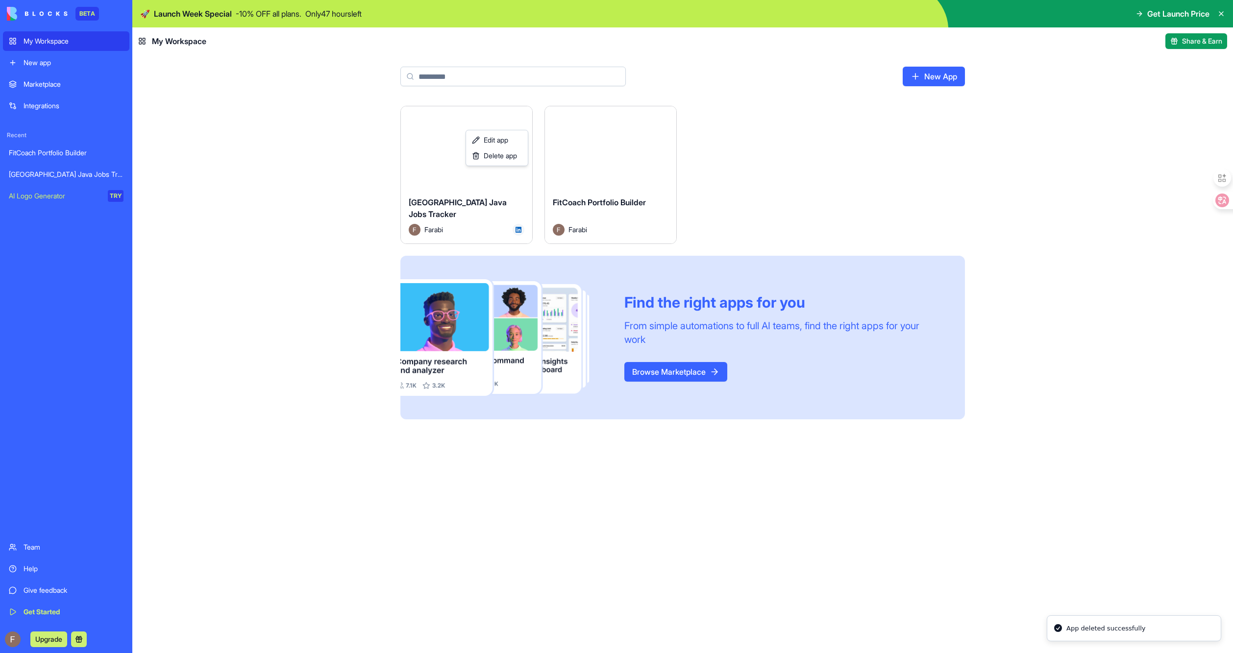
click at [696, 130] on html "BETA My Workspace New app Marketplace Integrations Recent FitCoach Portfolio Bu…" at bounding box center [616, 326] width 1233 height 653
click at [662, 118] on html "BETA My Workspace New app Marketplace Integrations Recent FitCoach Portfolio Bu…" at bounding box center [616, 326] width 1233 height 653
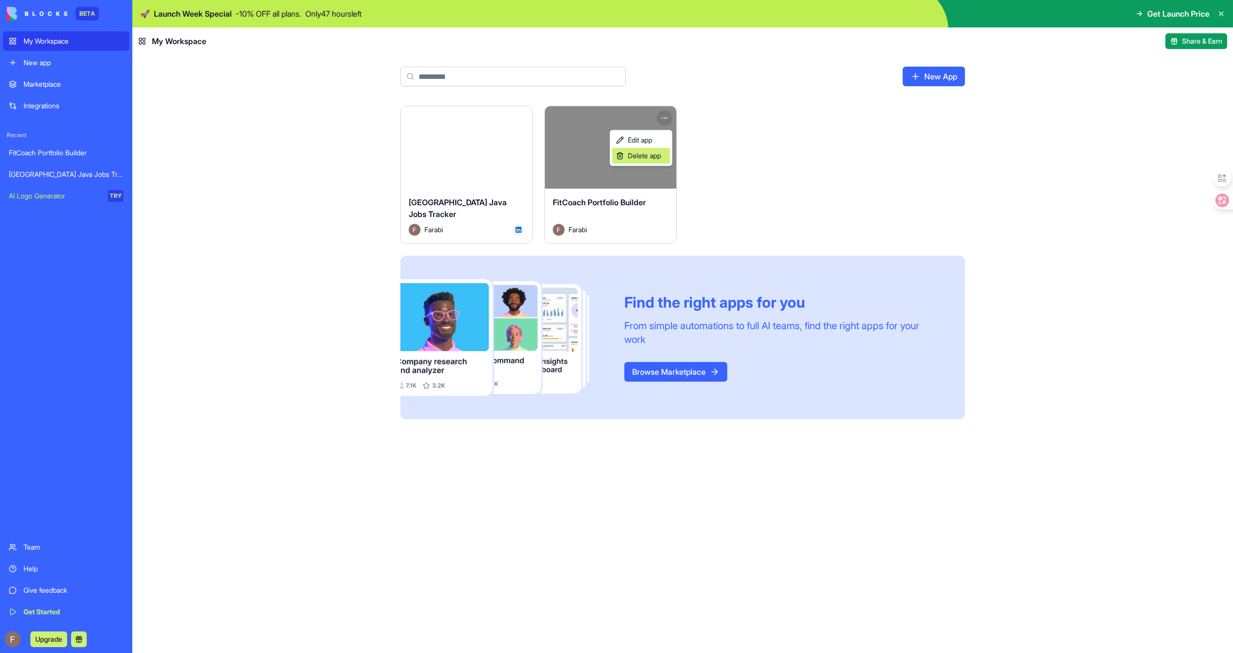
click at [648, 150] on div "Delete app" at bounding box center [641, 156] width 58 height 16
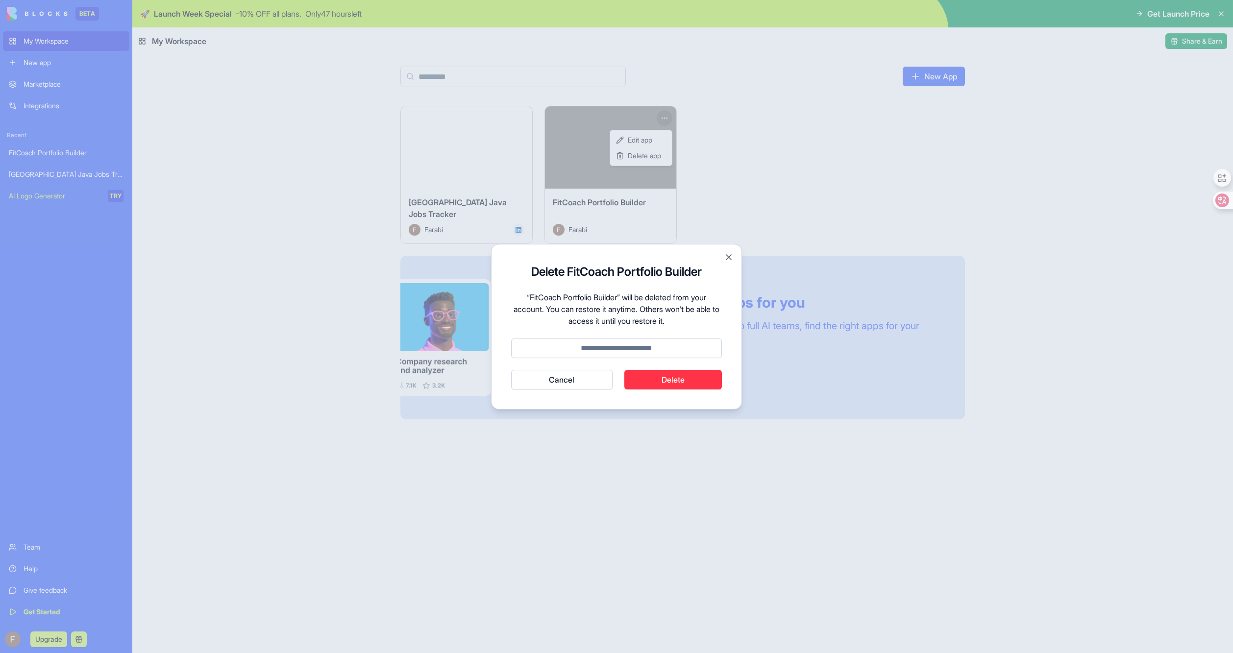
click at [592, 344] on input at bounding box center [616, 349] width 211 height 20
type input "******"
click at [511, 370] on button "Cancel" at bounding box center [561, 380] width 101 height 20
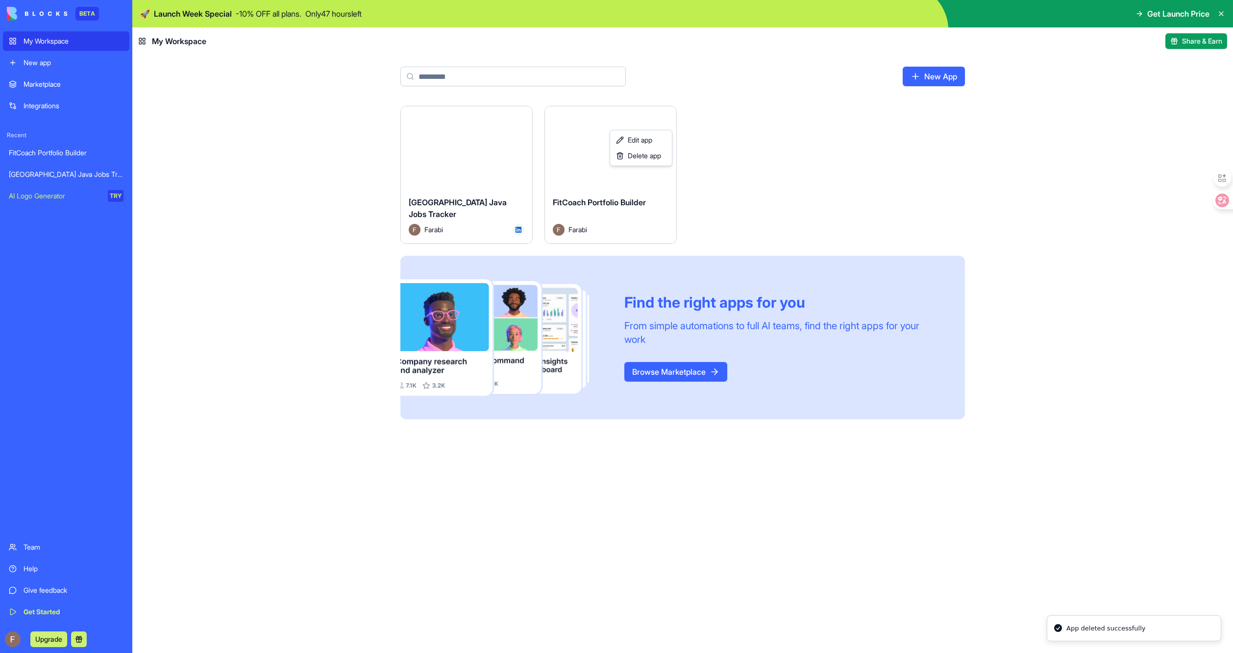
click at [727, 187] on html "BETA My Workspace New app Marketplace Integrations Recent FitCoach Portfolio Bu…" at bounding box center [616, 326] width 1233 height 653
click at [38, 36] on div "My Workspace" at bounding box center [74, 41] width 100 height 10
click at [29, 58] on div "New app" at bounding box center [74, 63] width 100 height 10
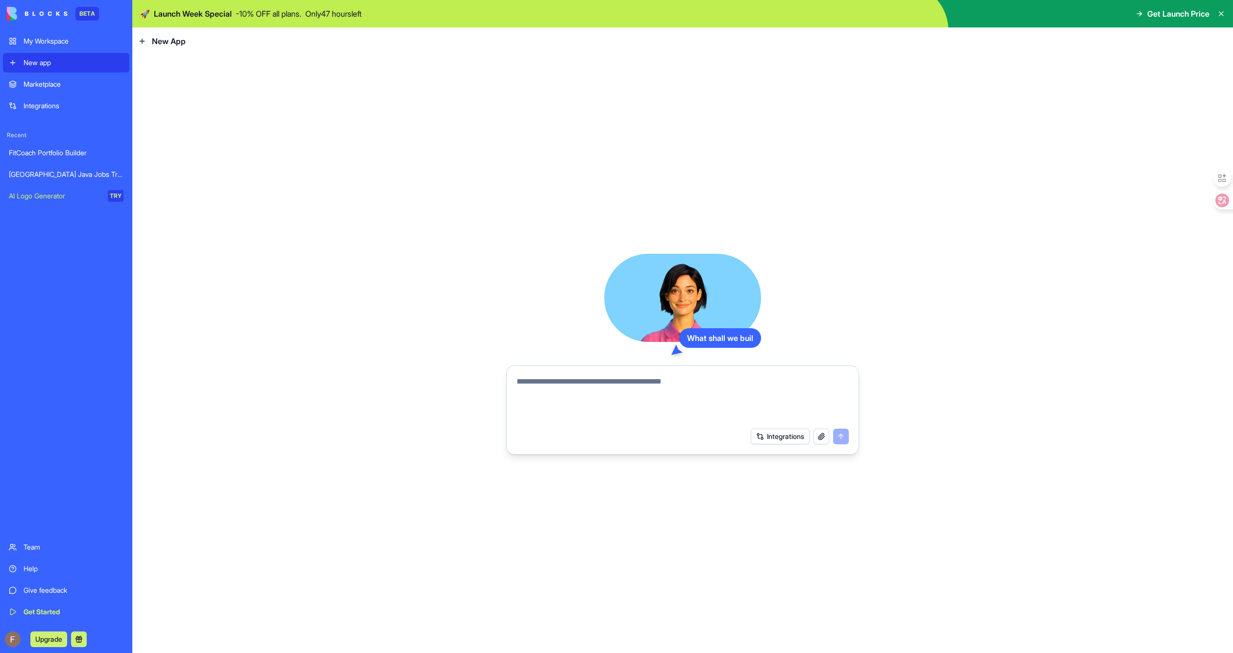
click at [48, 42] on div "My Workspace" at bounding box center [74, 41] width 100 height 10
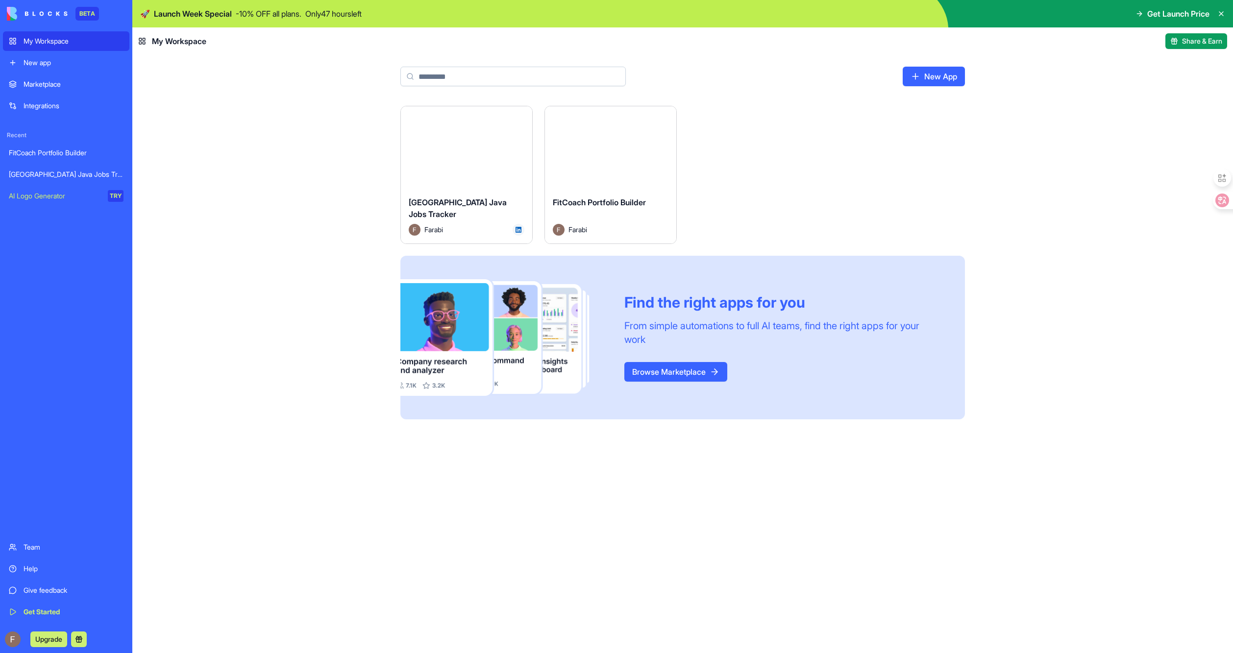
click at [522, 118] on html "BETA My Workspace New app Marketplace Integrations Recent FitCoach Portfolio Bu…" at bounding box center [616, 326] width 1233 height 653
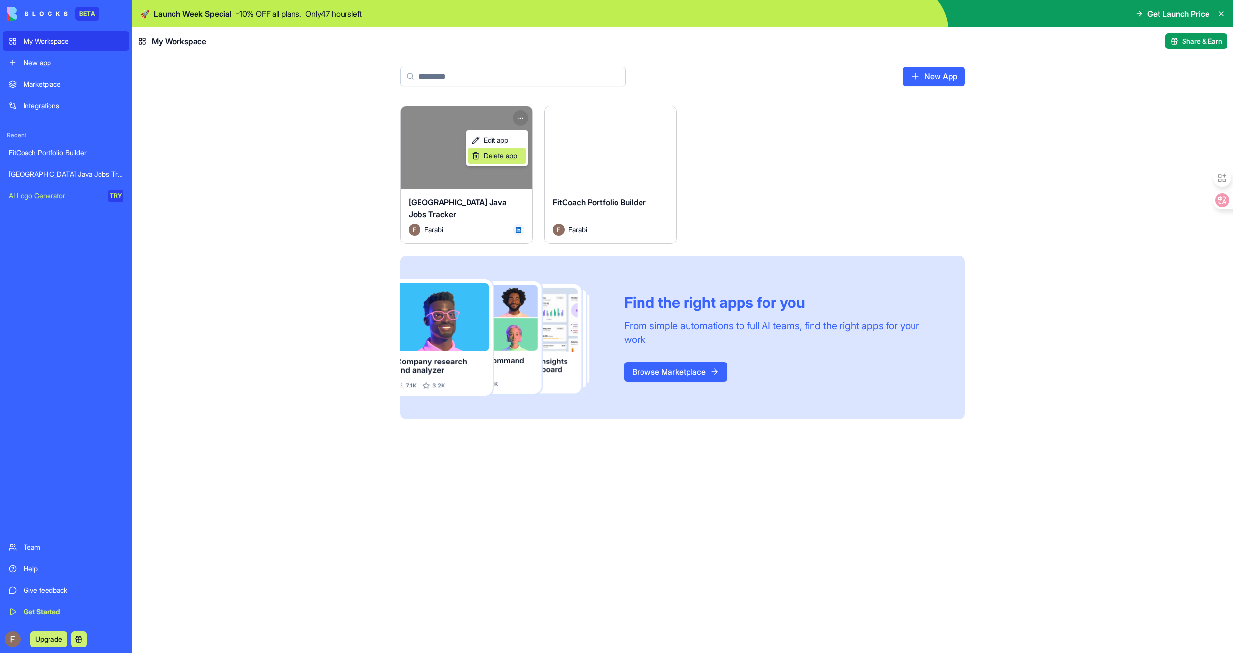
click at [495, 150] on div "Delete app" at bounding box center [497, 156] width 58 height 16
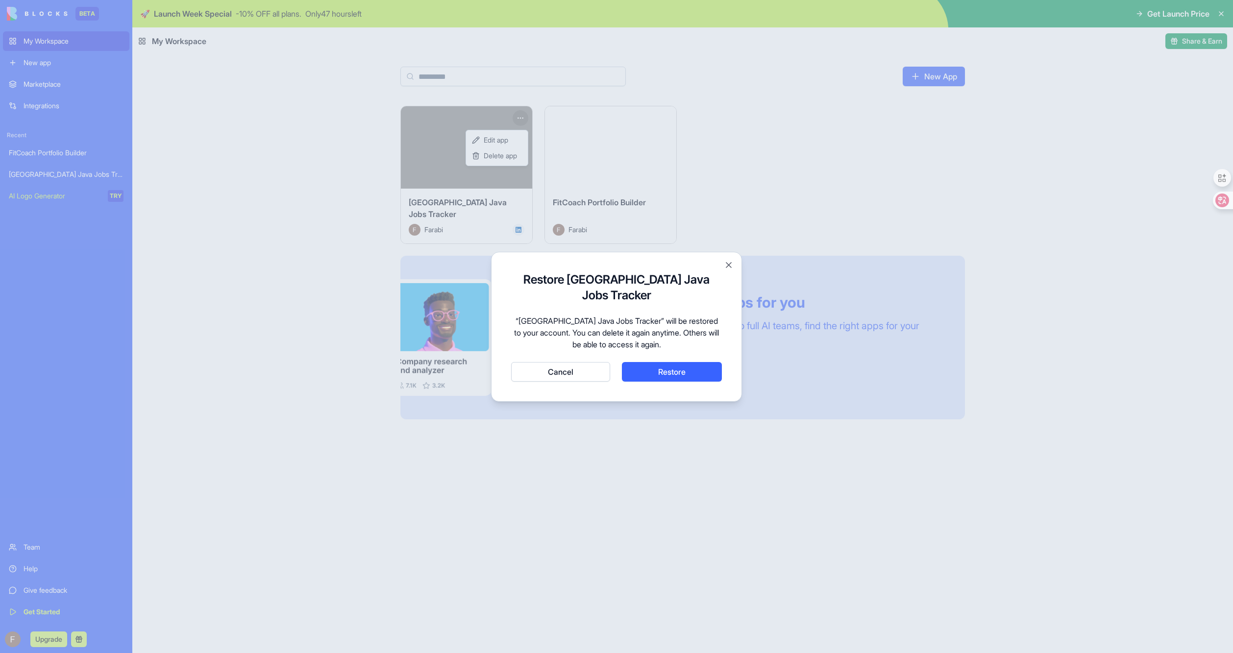
click at [646, 366] on button "Restore" at bounding box center [672, 372] width 100 height 20
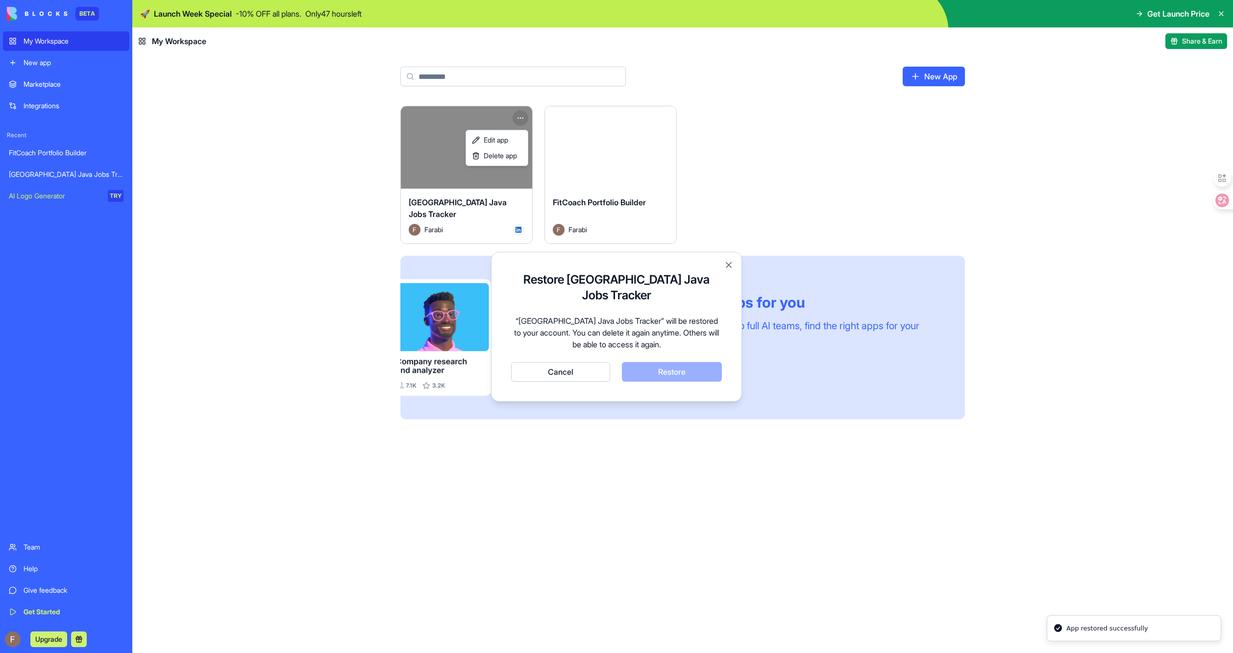
click at [574, 355] on html "BETA My Workspace New app Marketplace Integrations Recent FitCoach Portfolio Bu…" at bounding box center [616, 326] width 1233 height 653
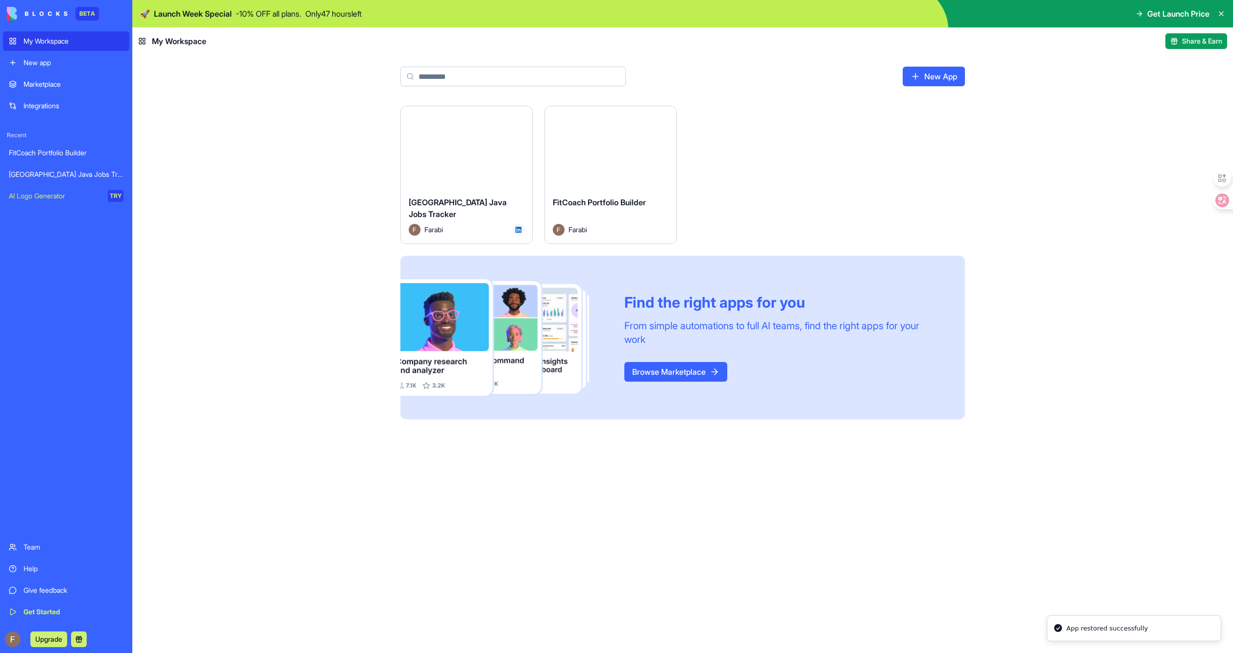
click at [523, 119] on html "BETA My Workspace New app Marketplace Integrations Recent FitCoach Portfolio Bu…" at bounding box center [616, 326] width 1233 height 653
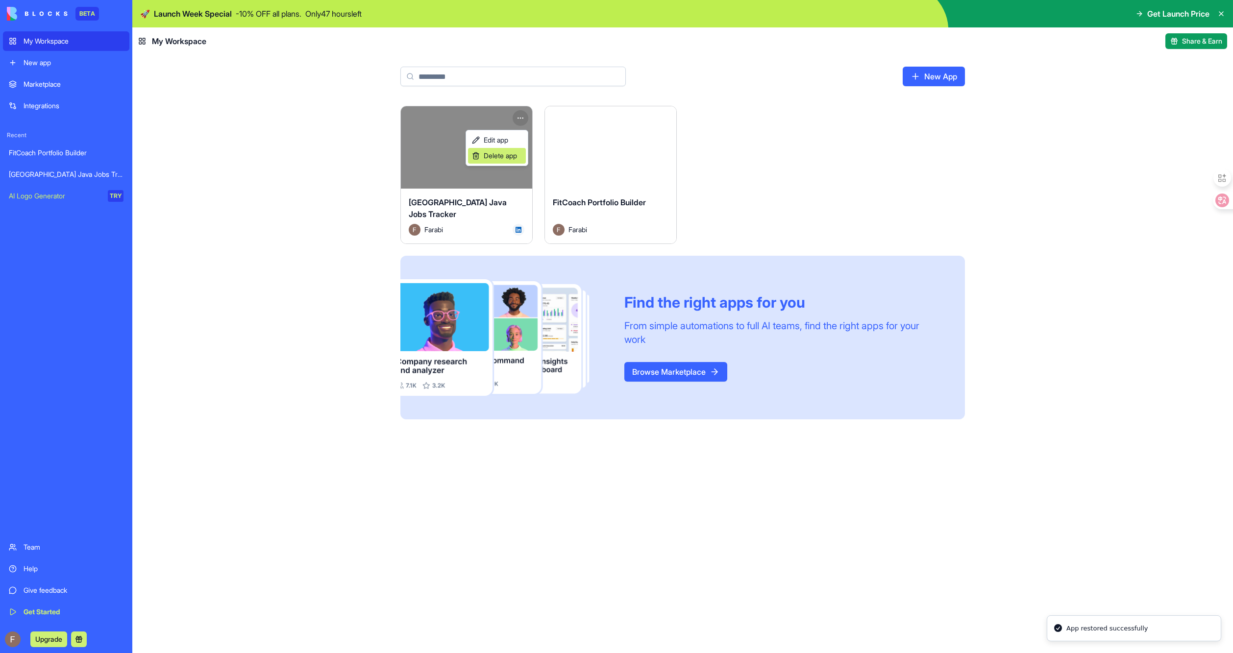
click at [501, 157] on span "Delete app" at bounding box center [500, 156] width 33 height 10
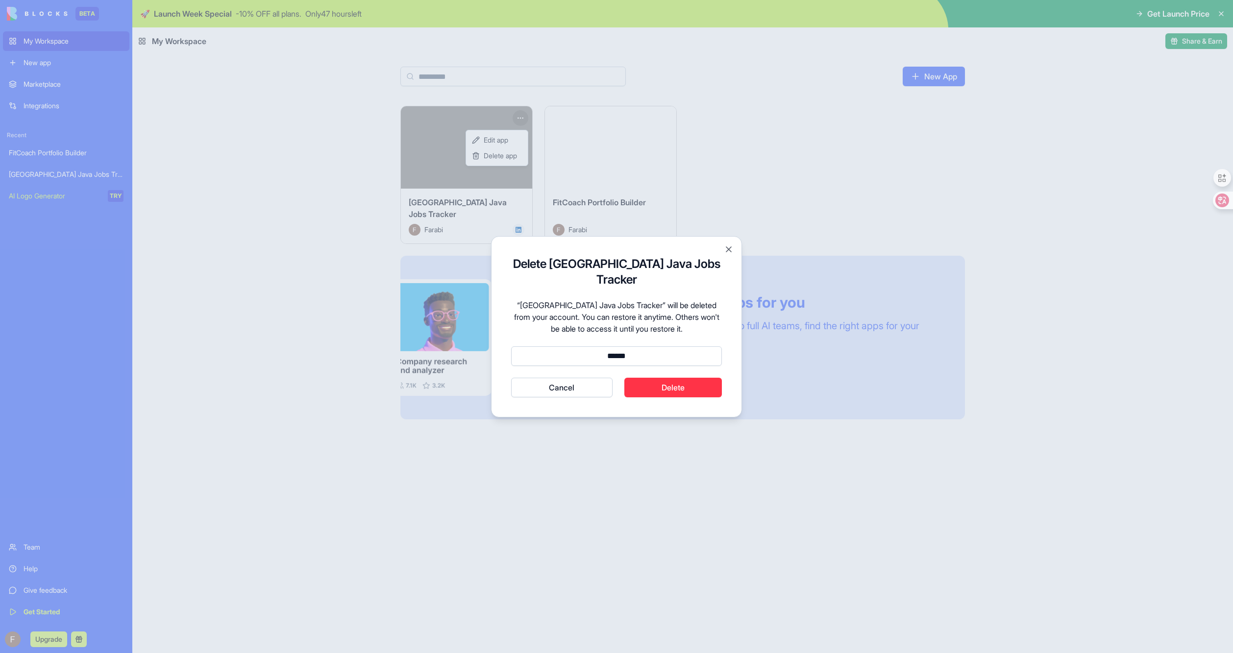
type input "******"
click at [511, 378] on button "Cancel" at bounding box center [561, 388] width 101 height 20
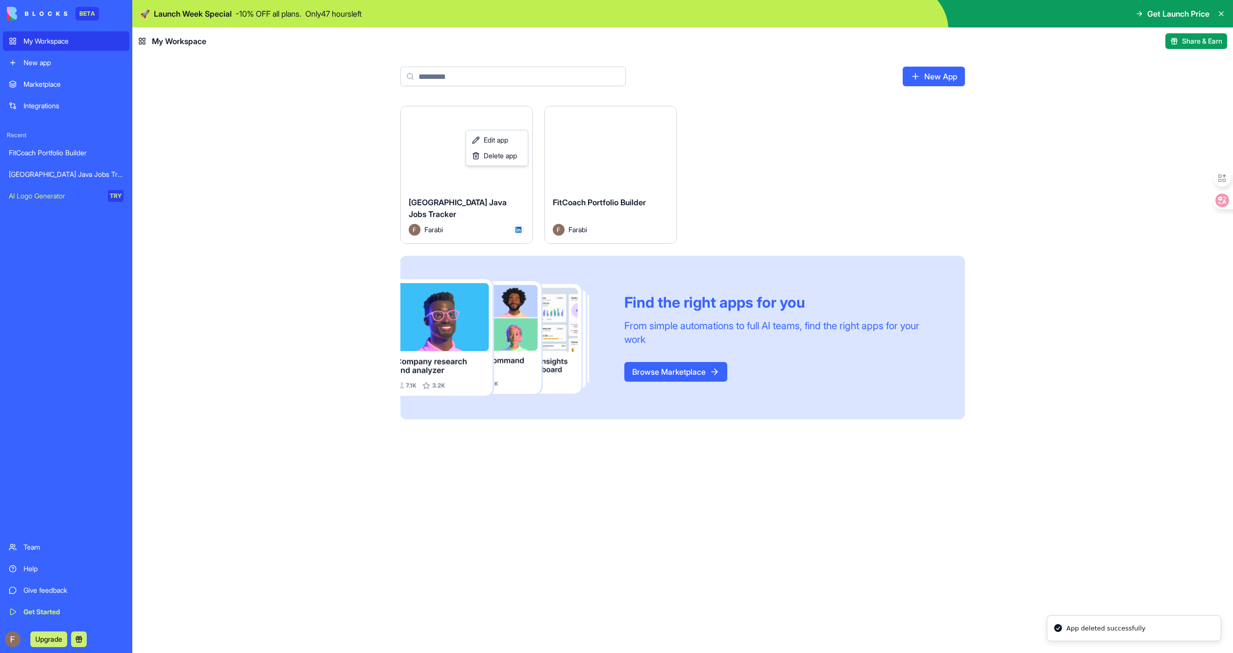
click at [726, 222] on html "BETA My Workspace New app Marketplace Integrations Recent FitCoach Portfolio Bu…" at bounding box center [616, 326] width 1233 height 653
click at [34, 50] on link "My Workspace" at bounding box center [66, 41] width 126 height 20
click at [39, 62] on div "New app" at bounding box center [74, 63] width 100 height 10
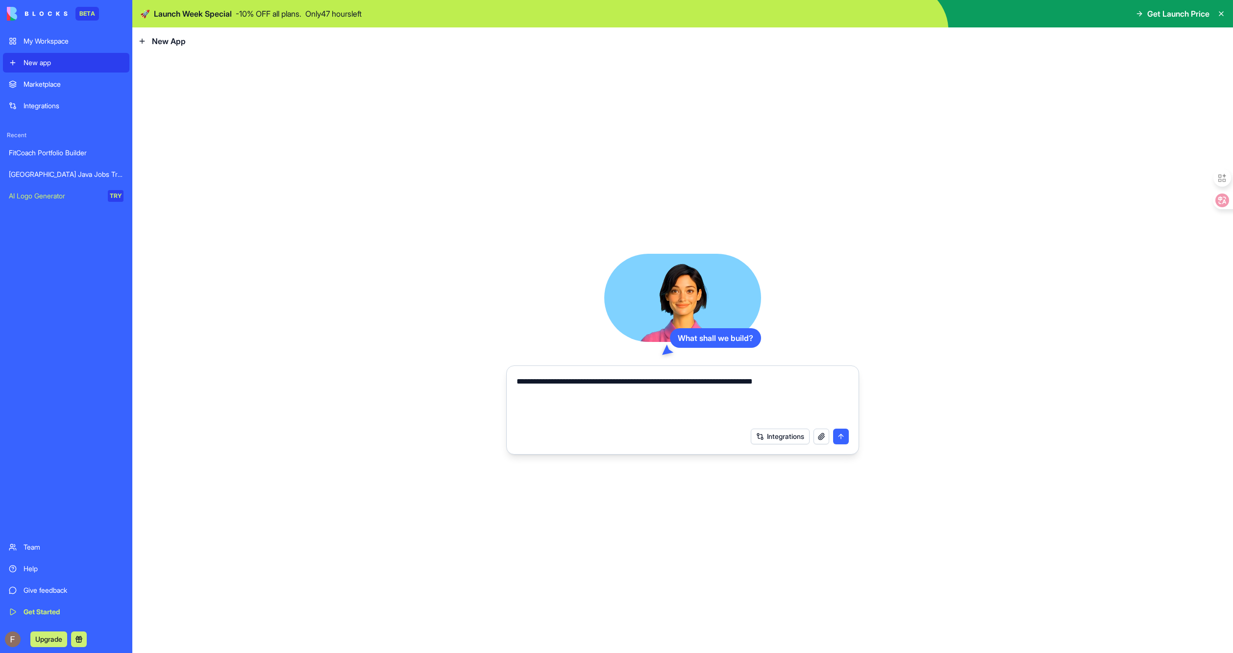
click at [778, 440] on button "Integrations" at bounding box center [780, 437] width 59 height 16
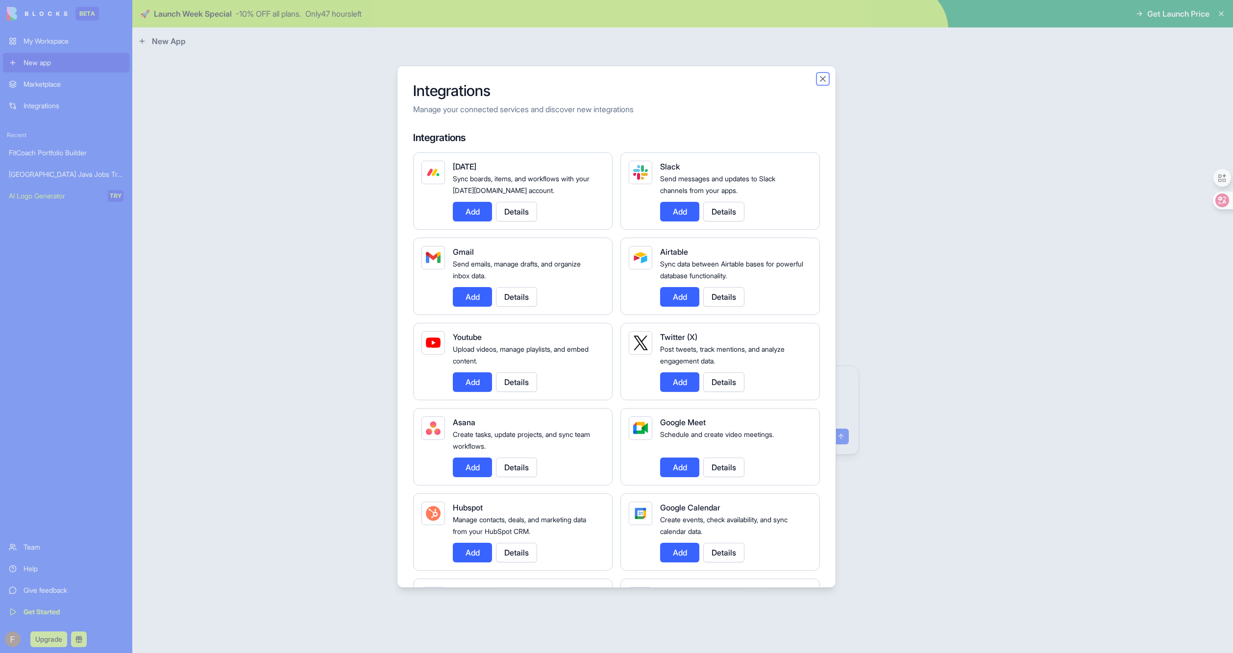
click at [824, 74] on button "Close" at bounding box center [823, 79] width 10 height 10
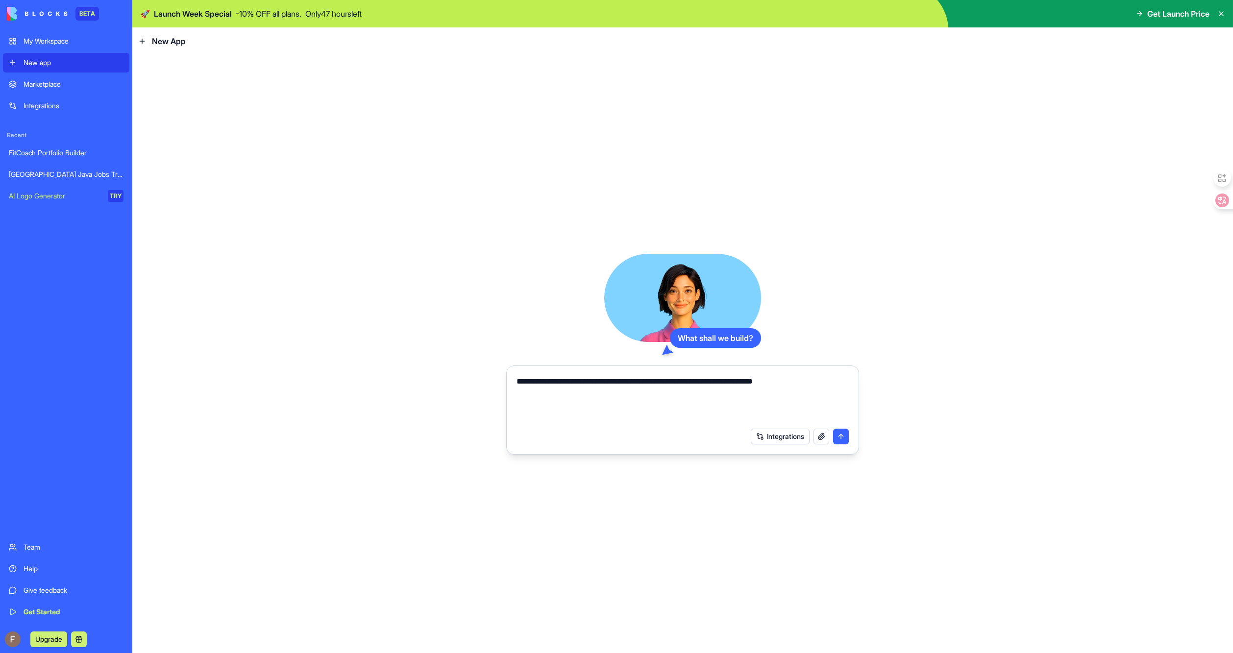
click at [841, 385] on textarea "**********" at bounding box center [683, 399] width 332 height 47
click at [771, 433] on button "Integrations" at bounding box center [780, 437] width 59 height 16
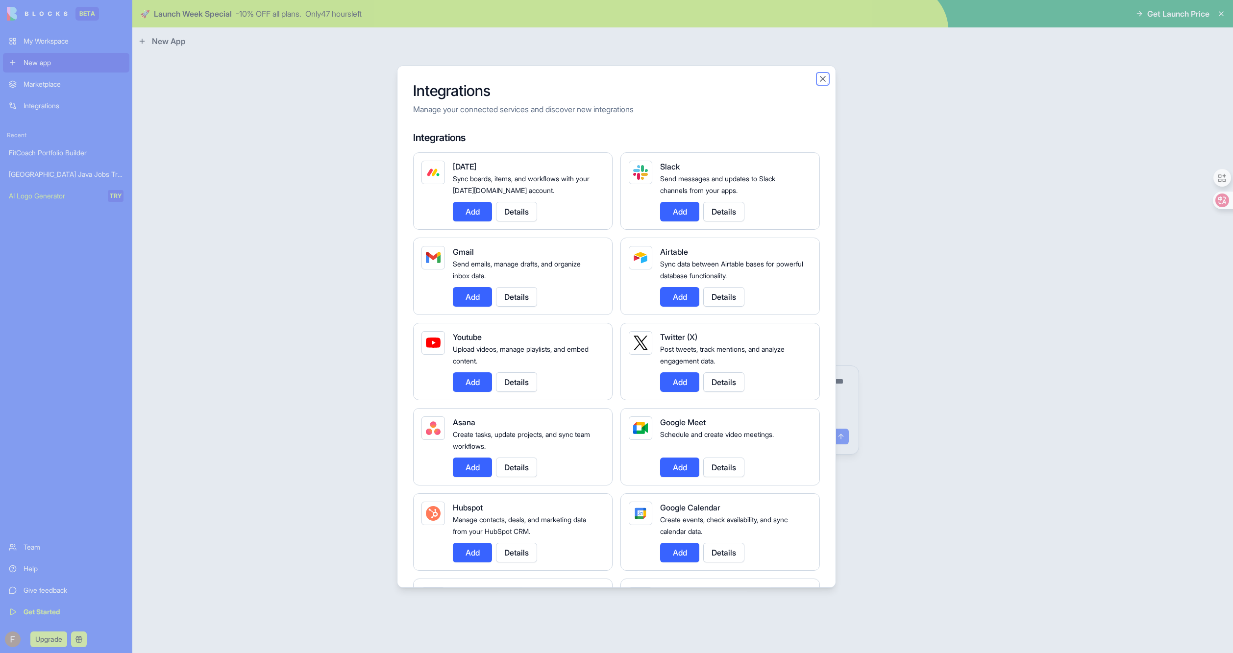
click at [821, 76] on button "Close" at bounding box center [823, 79] width 10 height 10
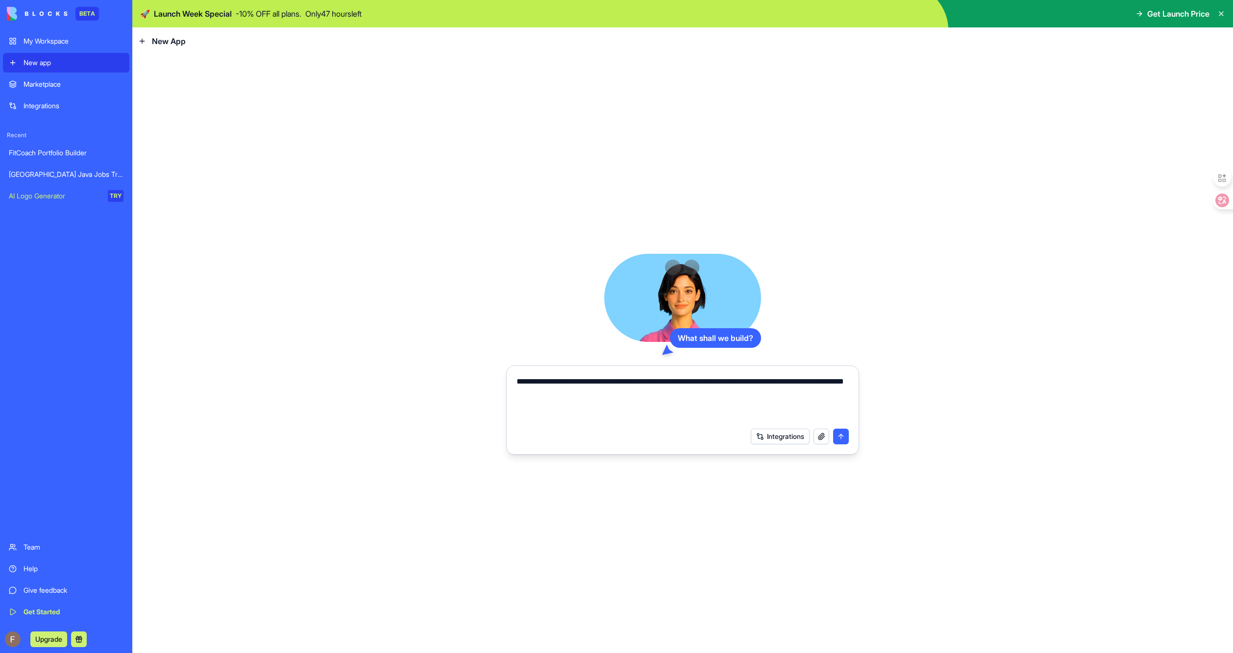
click at [699, 402] on textarea "**********" at bounding box center [683, 399] width 332 height 47
type textarea "**********"
click at [756, 439] on button "Integrations" at bounding box center [780, 437] width 59 height 16
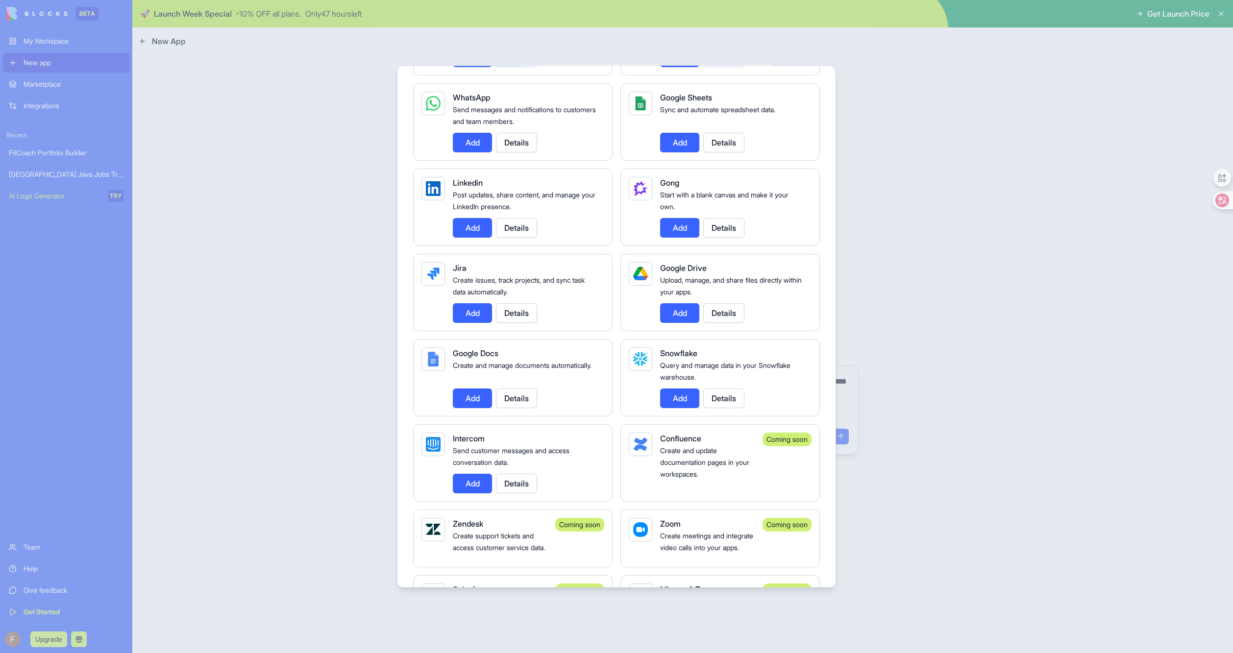
scroll to position [444, 0]
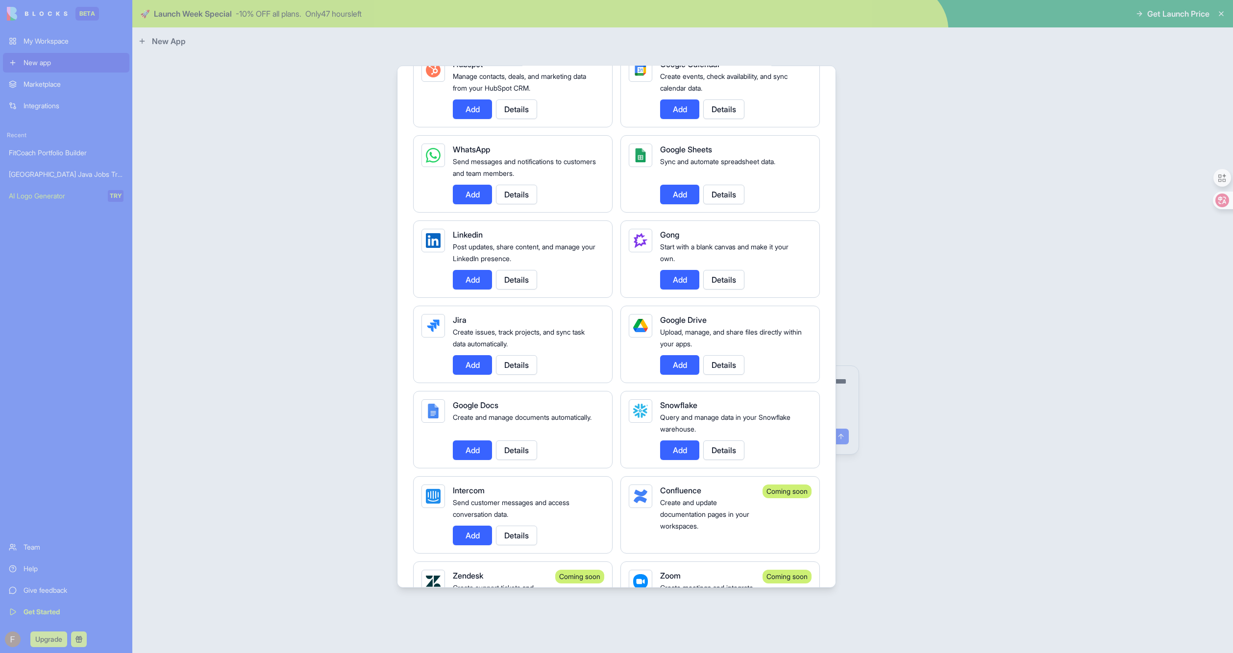
click at [478, 283] on button "Add" at bounding box center [472, 280] width 39 height 20
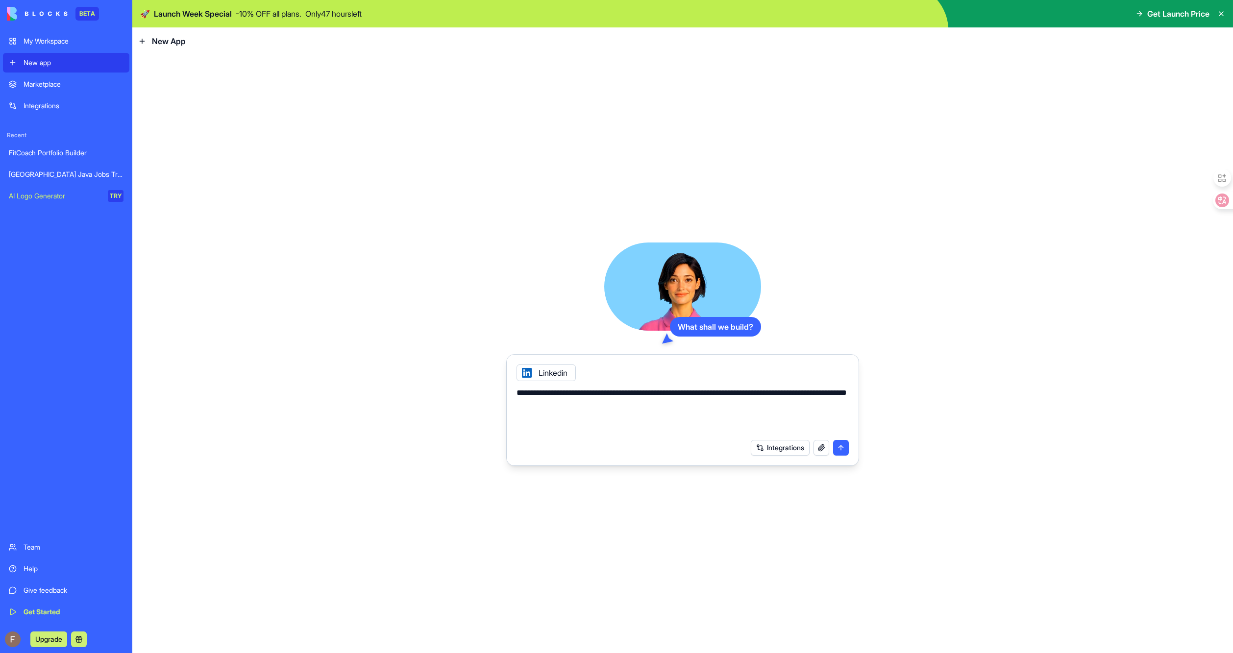
click at [557, 373] on div "Linkedin" at bounding box center [546, 373] width 59 height 17
click at [841, 451] on button "submit" at bounding box center [841, 448] width 16 height 16
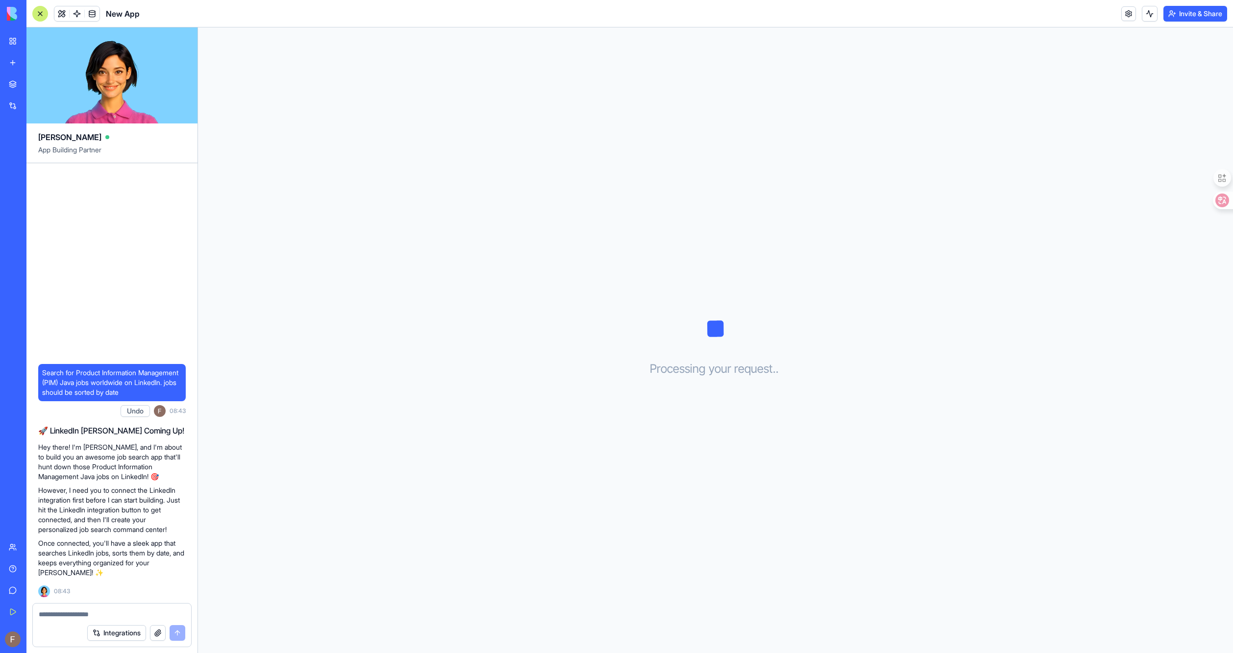
click at [79, 612] on textarea at bounding box center [112, 615] width 147 height 10
type textarea "**********"
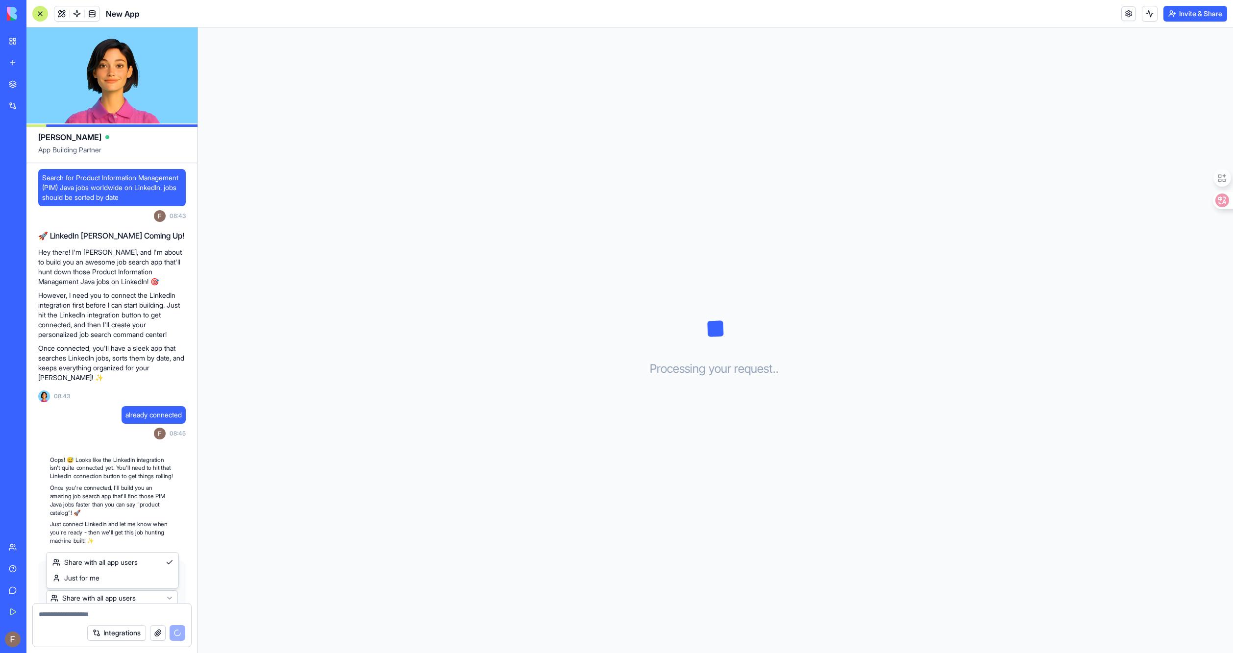
click at [117, 534] on html "BETA My Workspace New app Marketplace Integrations Recent New App AI Logo Gener…" at bounding box center [616, 326] width 1233 height 653
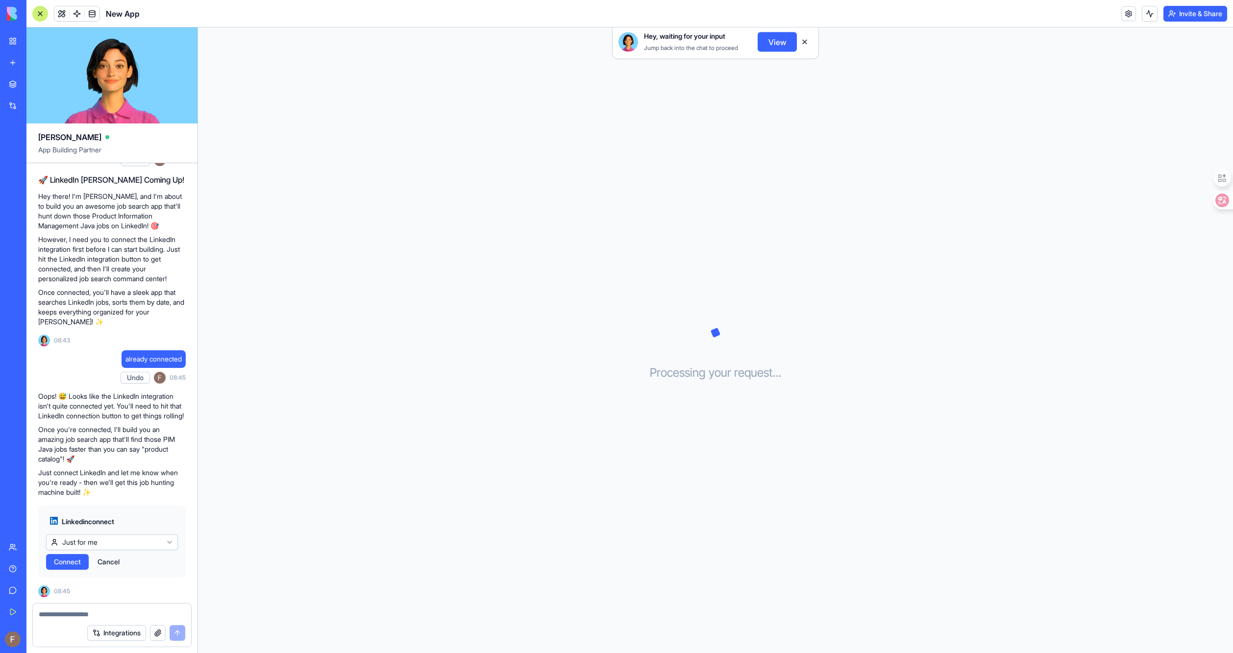
click at [65, 554] on button "Connect" at bounding box center [67, 562] width 43 height 16
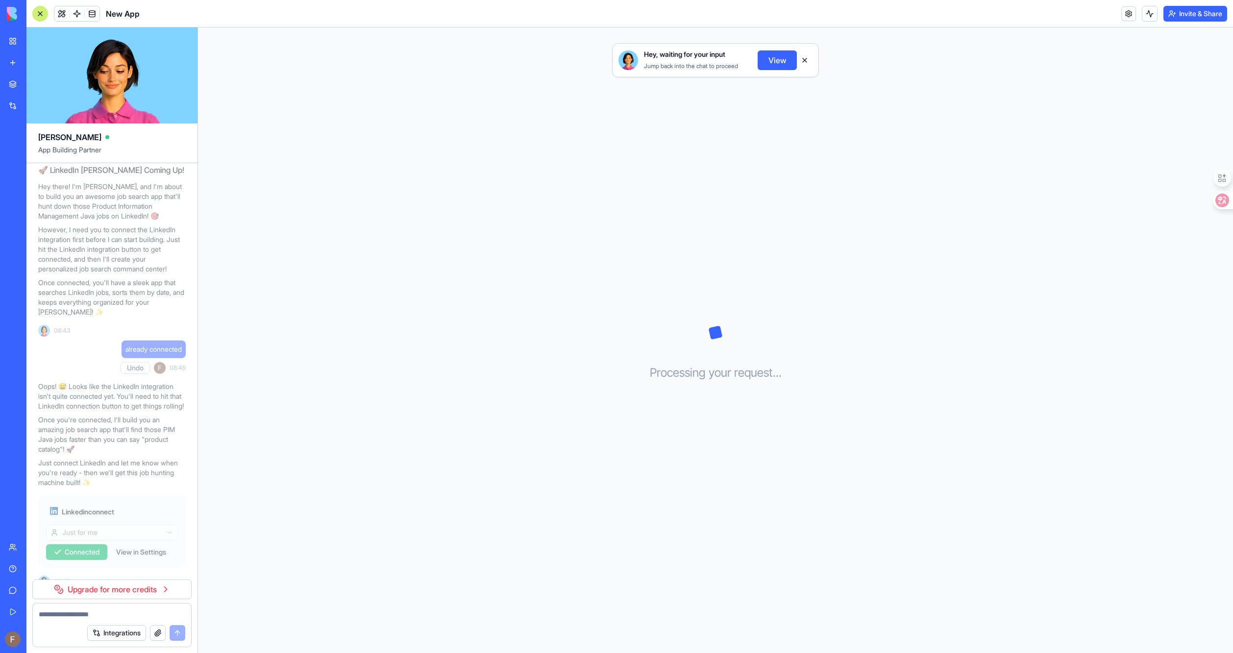
click at [89, 589] on link "Upgrade for more credits" at bounding box center [111, 590] width 159 height 20
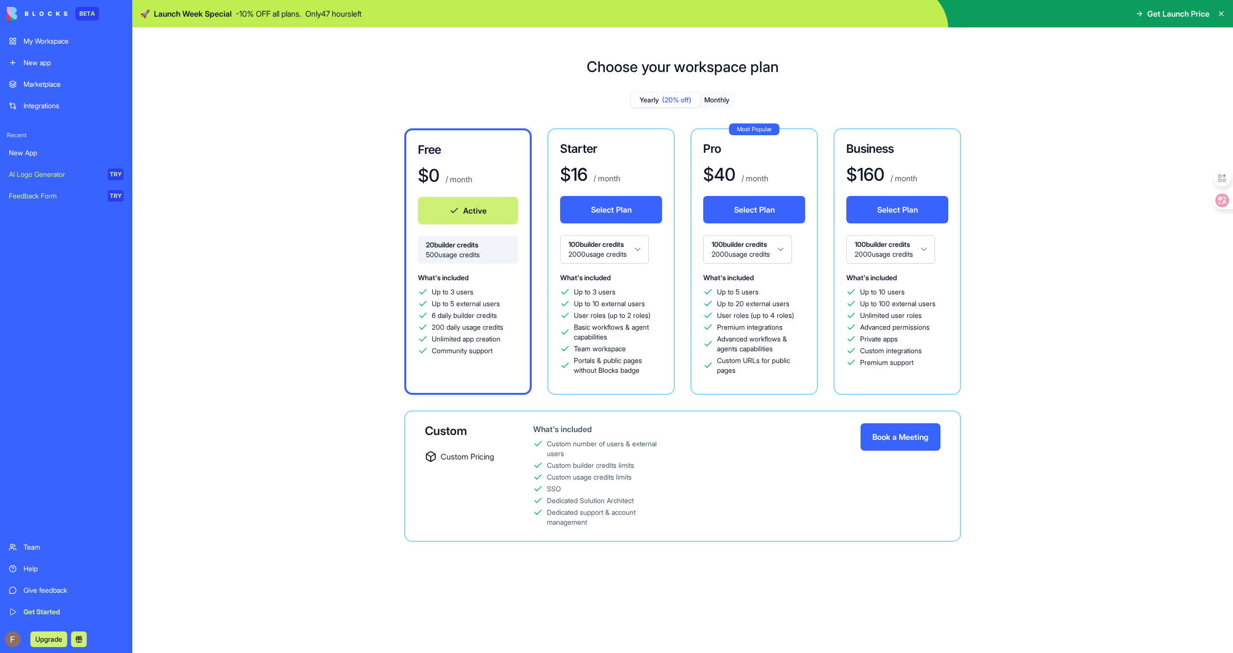
click at [637, 254] on html "BETA My Workspace New app Marketplace Integrations Recent New App AI Logo Gener…" at bounding box center [616, 326] width 1233 height 653
